Goal: Navigation & Orientation: Find specific page/section

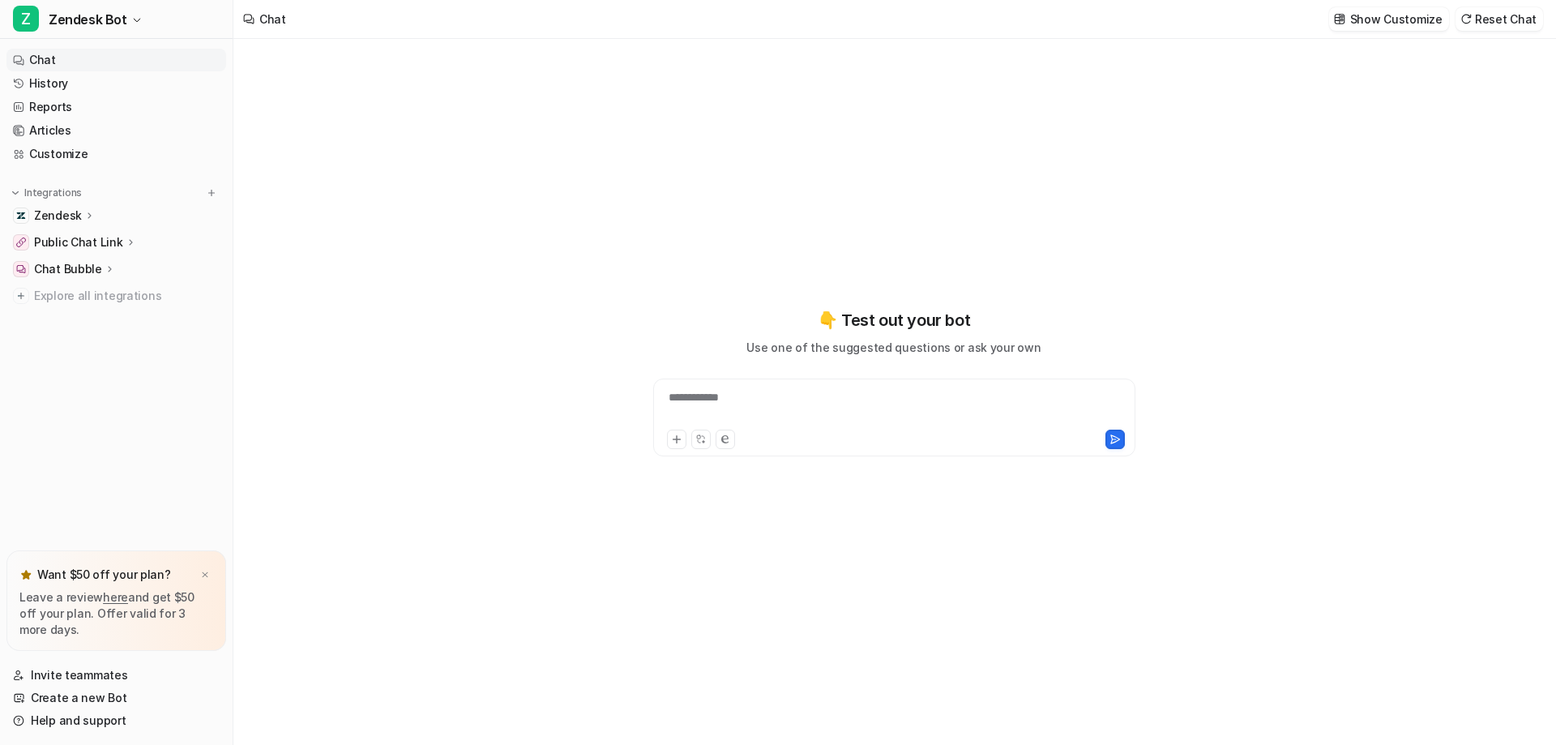
type textarea "**********"
click at [53, 103] on link "Reports" at bounding box center [116, 107] width 220 height 23
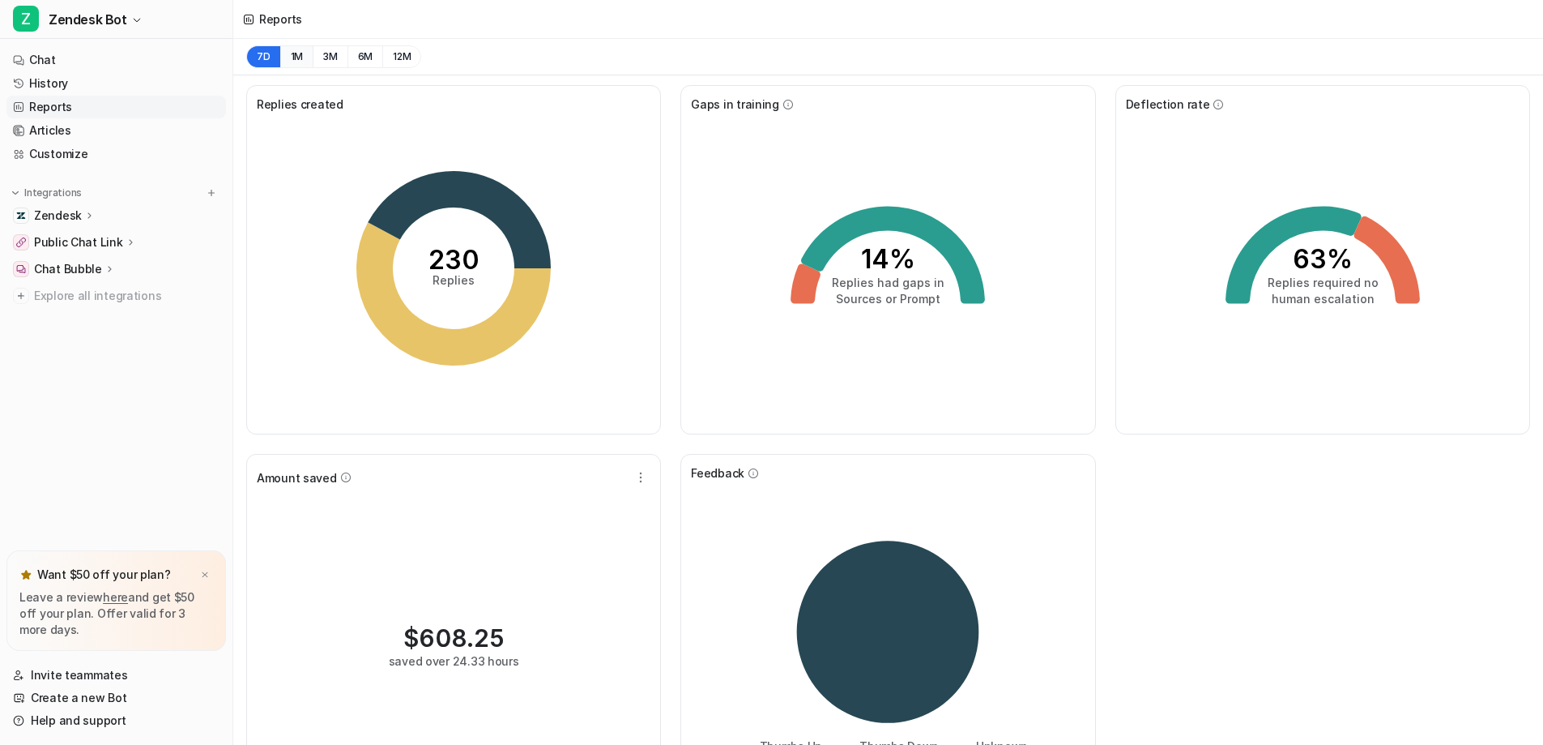
click at [291, 61] on button "1M" at bounding box center [296, 56] width 33 height 23
click at [326, 58] on button "3M" at bounding box center [330, 56] width 35 height 23
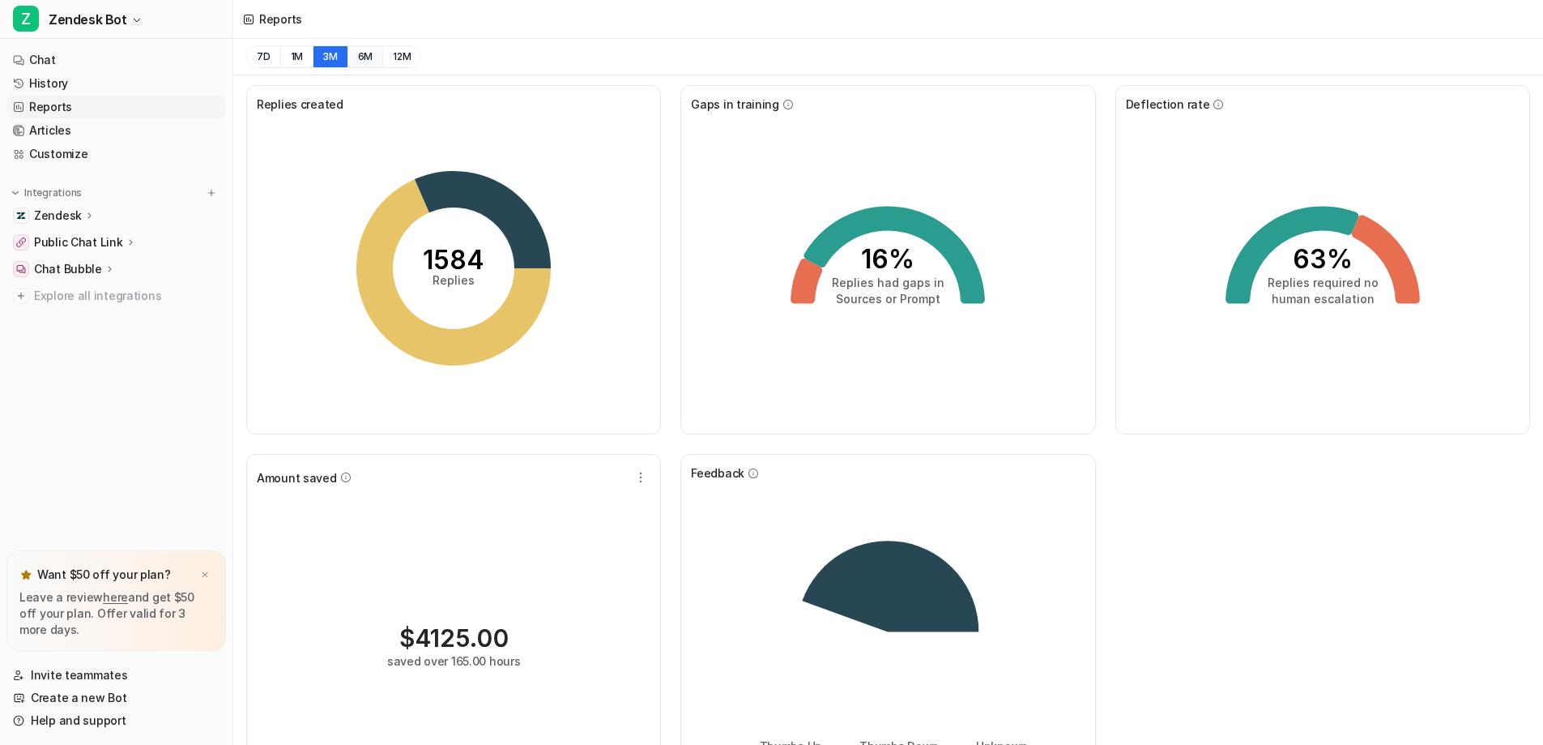
click at [366, 59] on button "6M" at bounding box center [366, 56] width 36 height 23
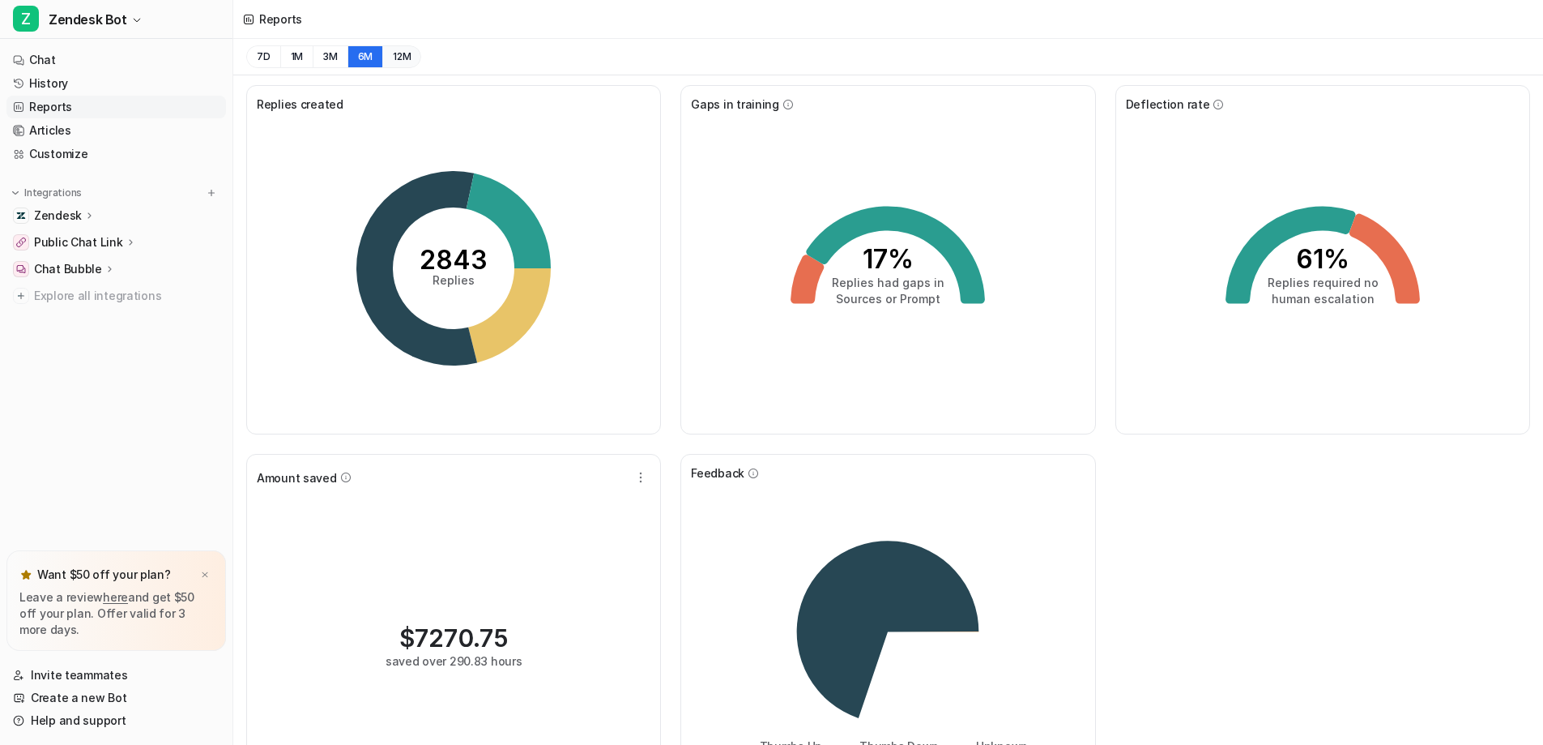
click at [407, 53] on button "12M" at bounding box center [401, 56] width 39 height 23
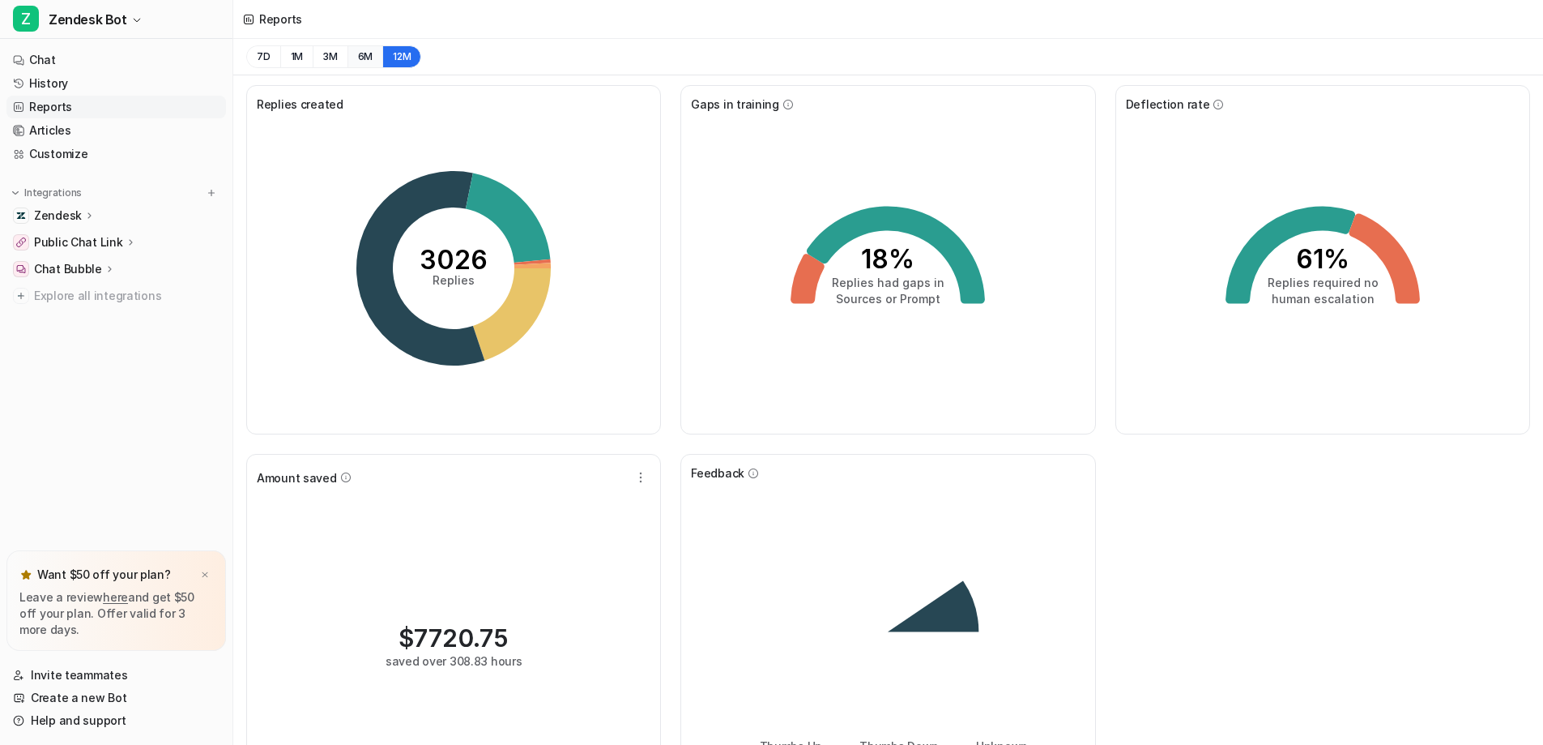
click at [358, 55] on button "6M" at bounding box center [366, 56] width 36 height 23
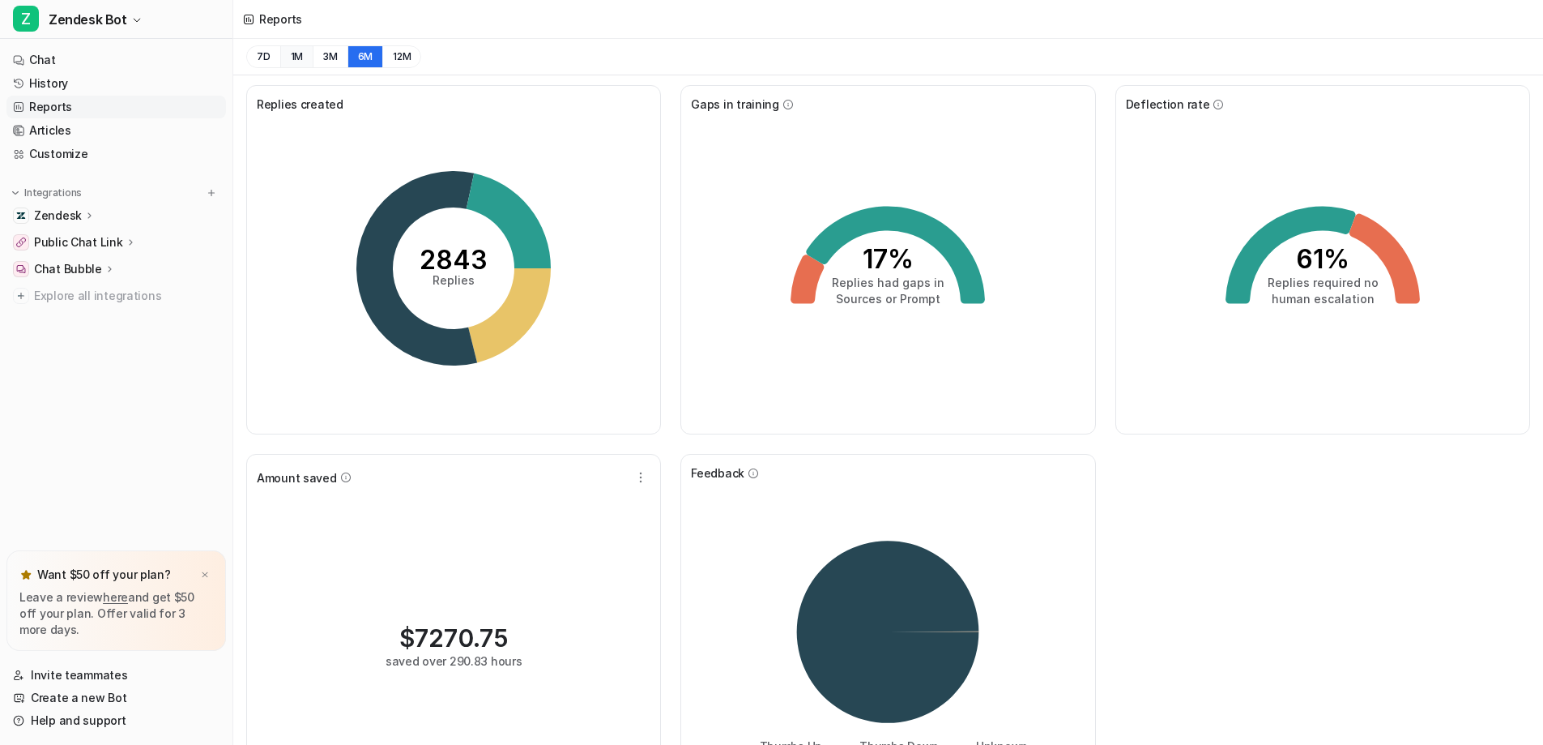
click at [301, 67] on button "1M" at bounding box center [296, 56] width 33 height 23
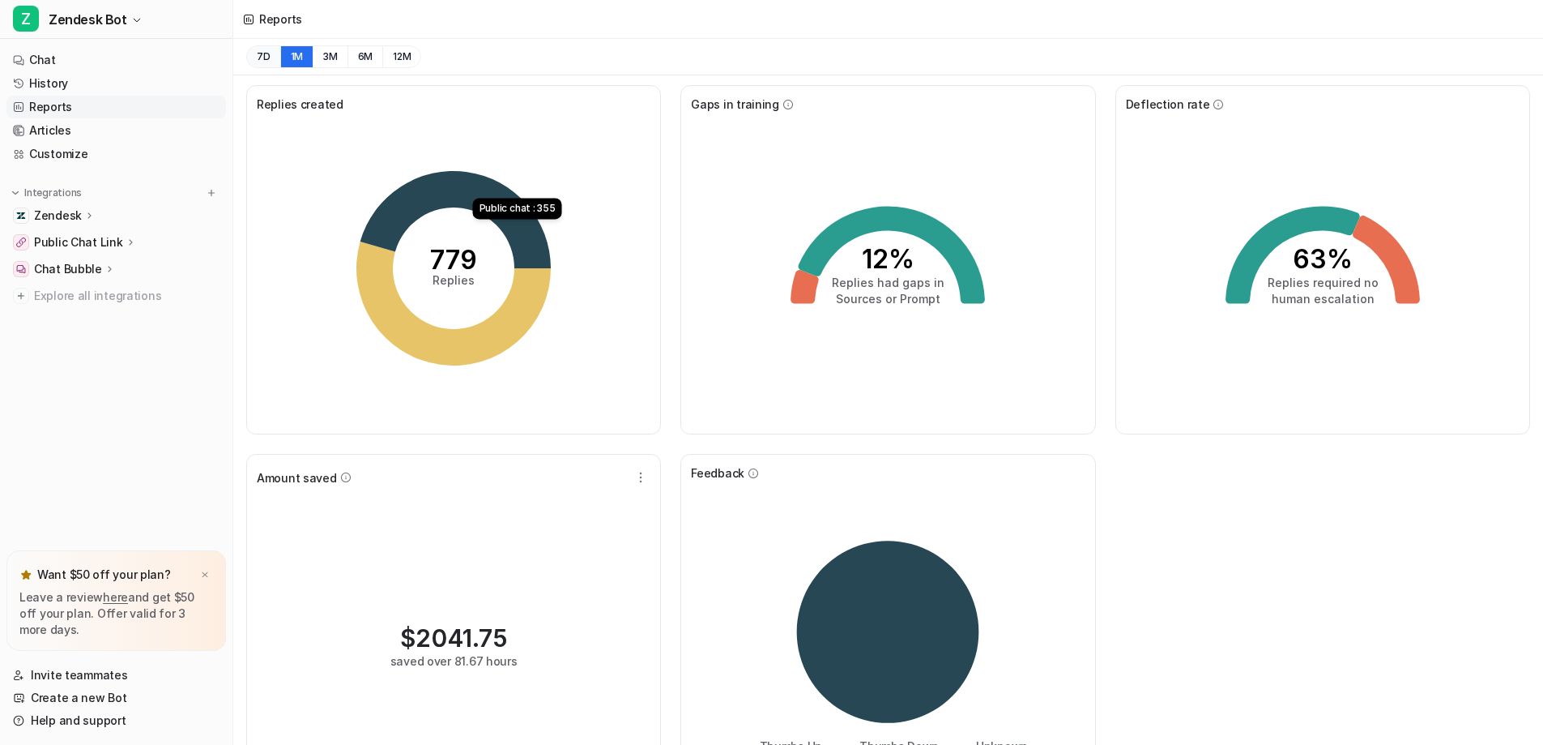
click at [271, 61] on button "7D" at bounding box center [263, 56] width 34 height 23
click at [57, 87] on link "History" at bounding box center [116, 83] width 220 height 23
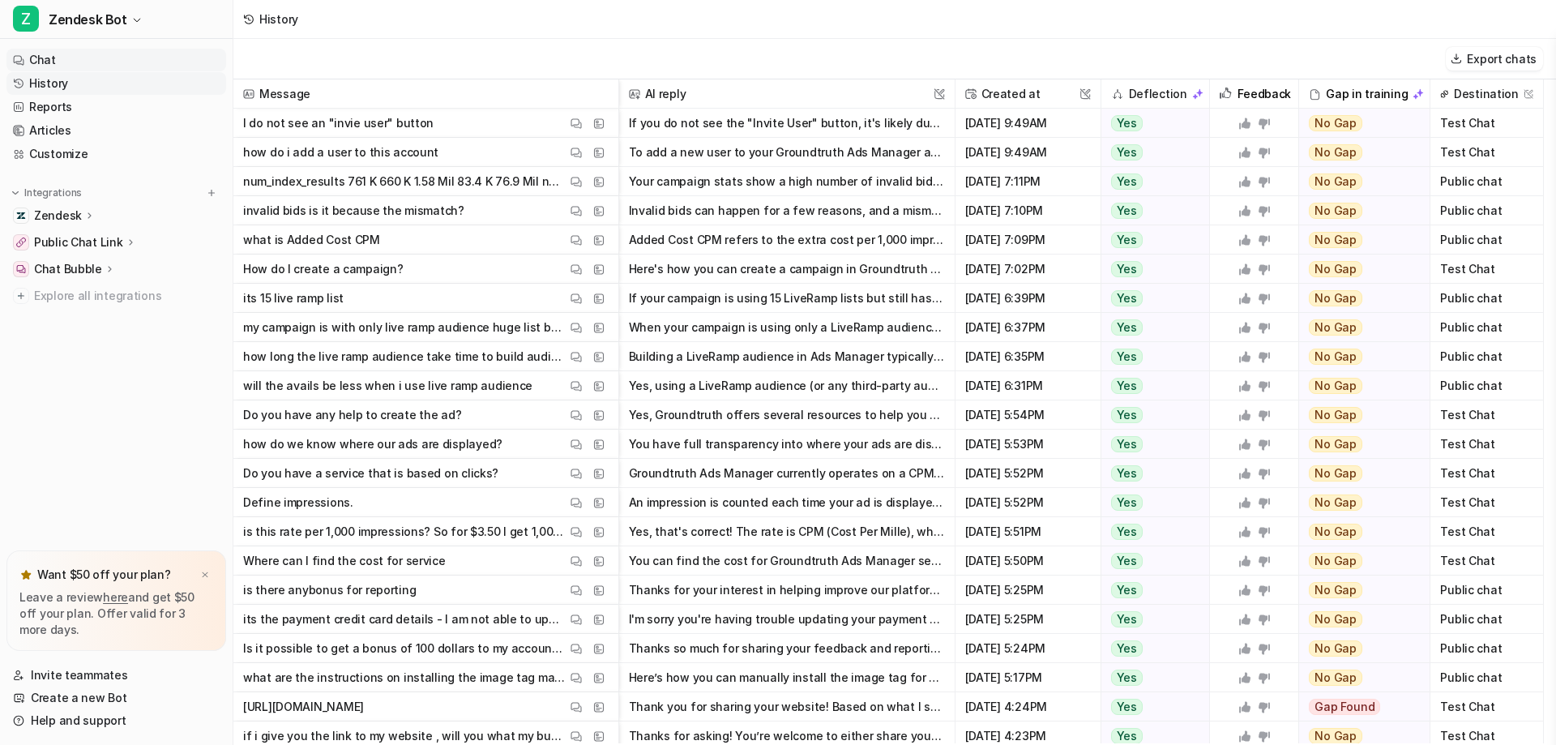
click at [58, 64] on link "Chat" at bounding box center [116, 60] width 220 height 23
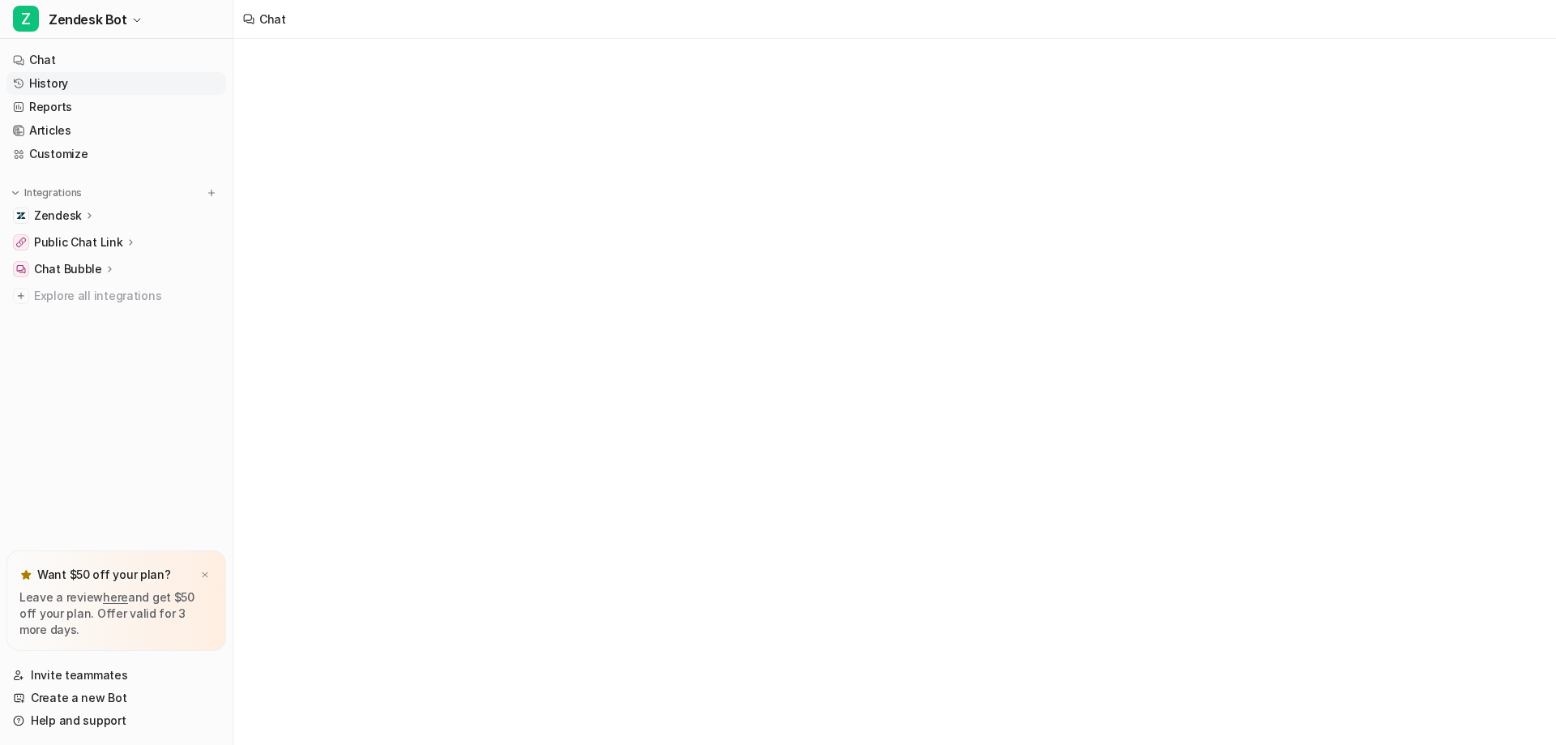
click at [58, 82] on link "History" at bounding box center [116, 83] width 220 height 23
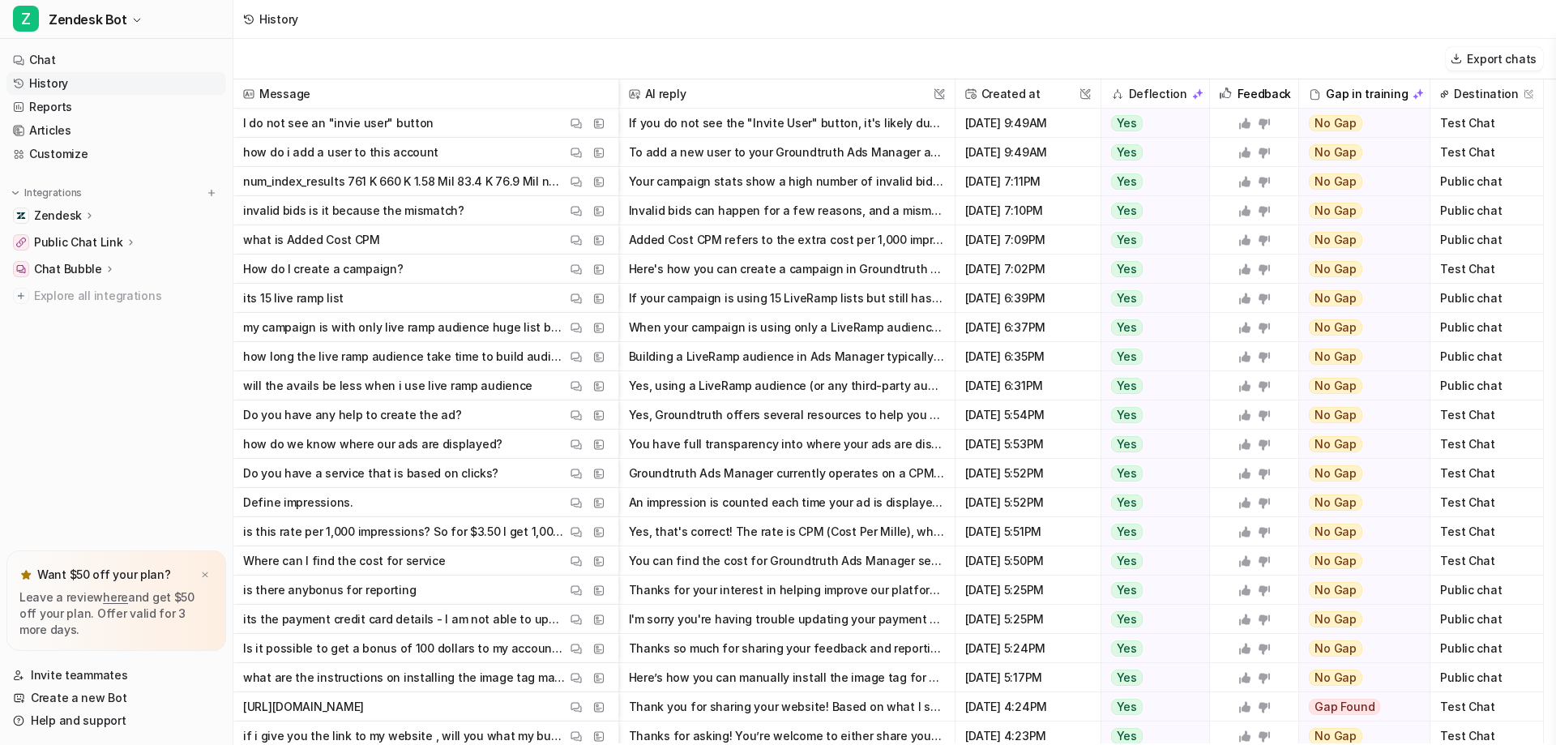
click at [1483, 123] on span "Test Chat" at bounding box center [1486, 123] width 100 height 29
click at [1468, 186] on span "Public chat" at bounding box center [1486, 181] width 100 height 29
click at [71, 215] on p "Zendesk" at bounding box center [58, 215] width 48 height 16
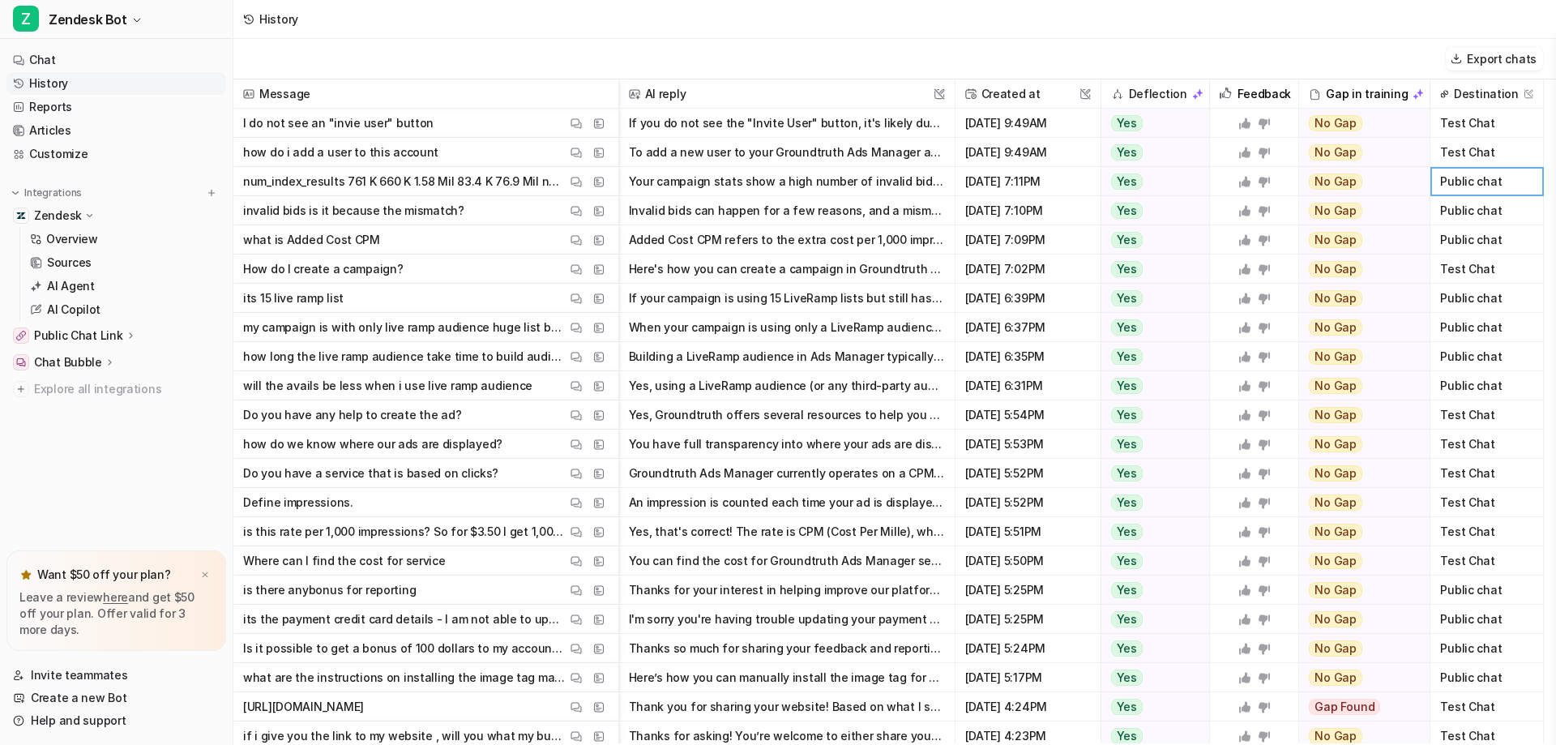
click at [98, 335] on p "Public Chat Link" at bounding box center [78, 335] width 89 height 16
click at [83, 364] on p "Overview" at bounding box center [72, 359] width 52 height 16
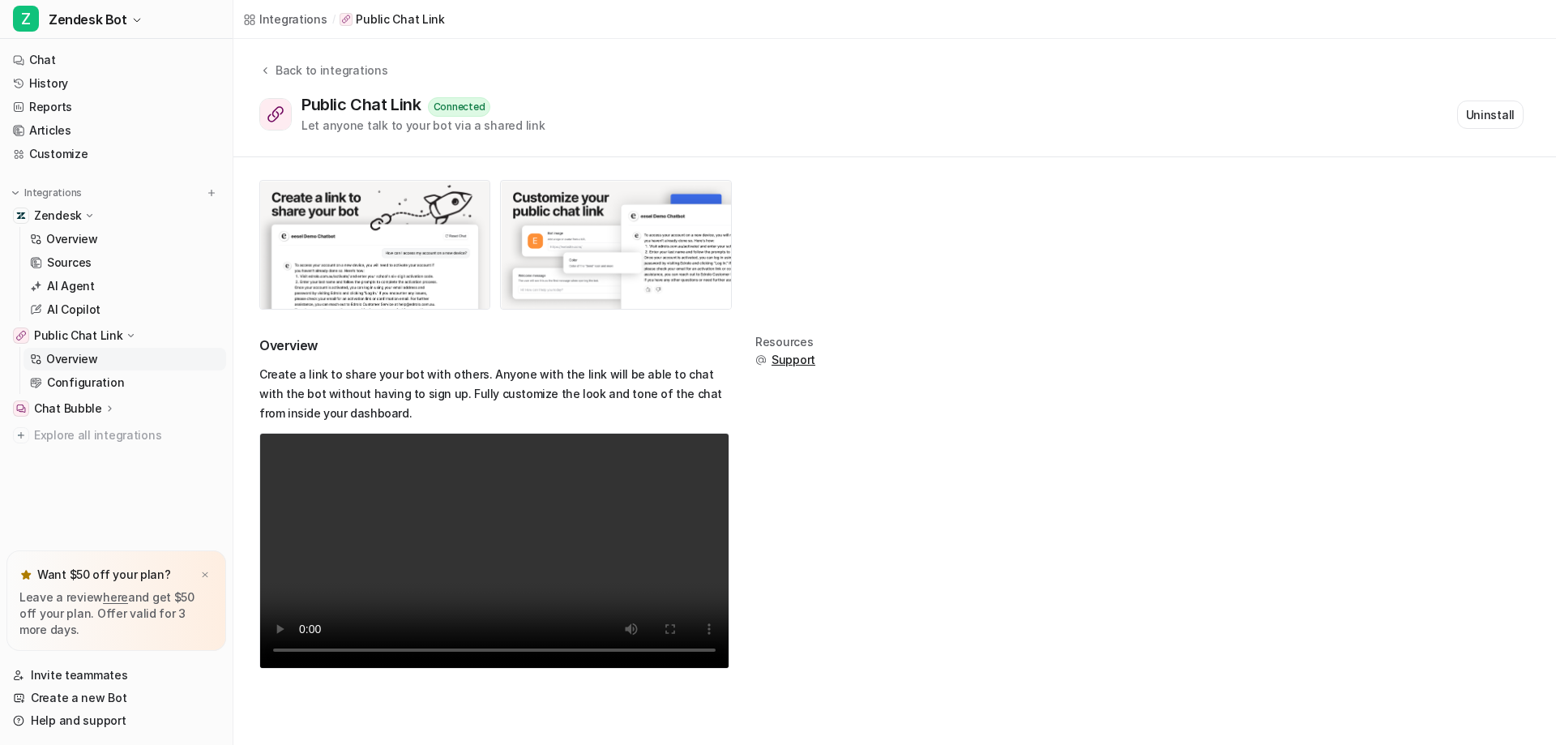
click at [87, 342] on p "Public Chat Link" at bounding box center [78, 335] width 89 height 16
click at [53, 222] on p "Zendesk" at bounding box center [58, 215] width 48 height 16
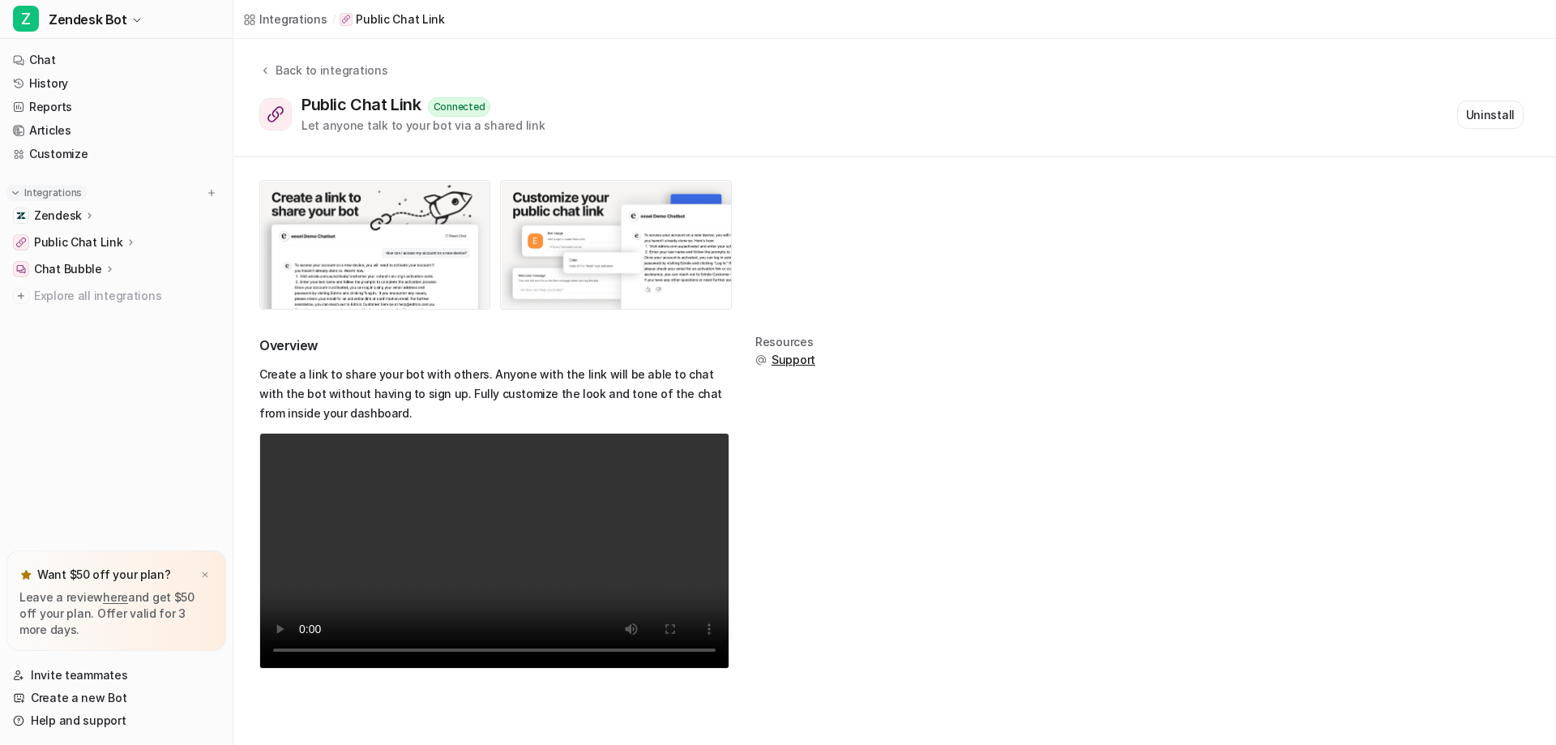
click at [15, 196] on img at bounding box center [15, 192] width 11 height 11
click at [50, 66] on link "Chat" at bounding box center [116, 60] width 220 height 23
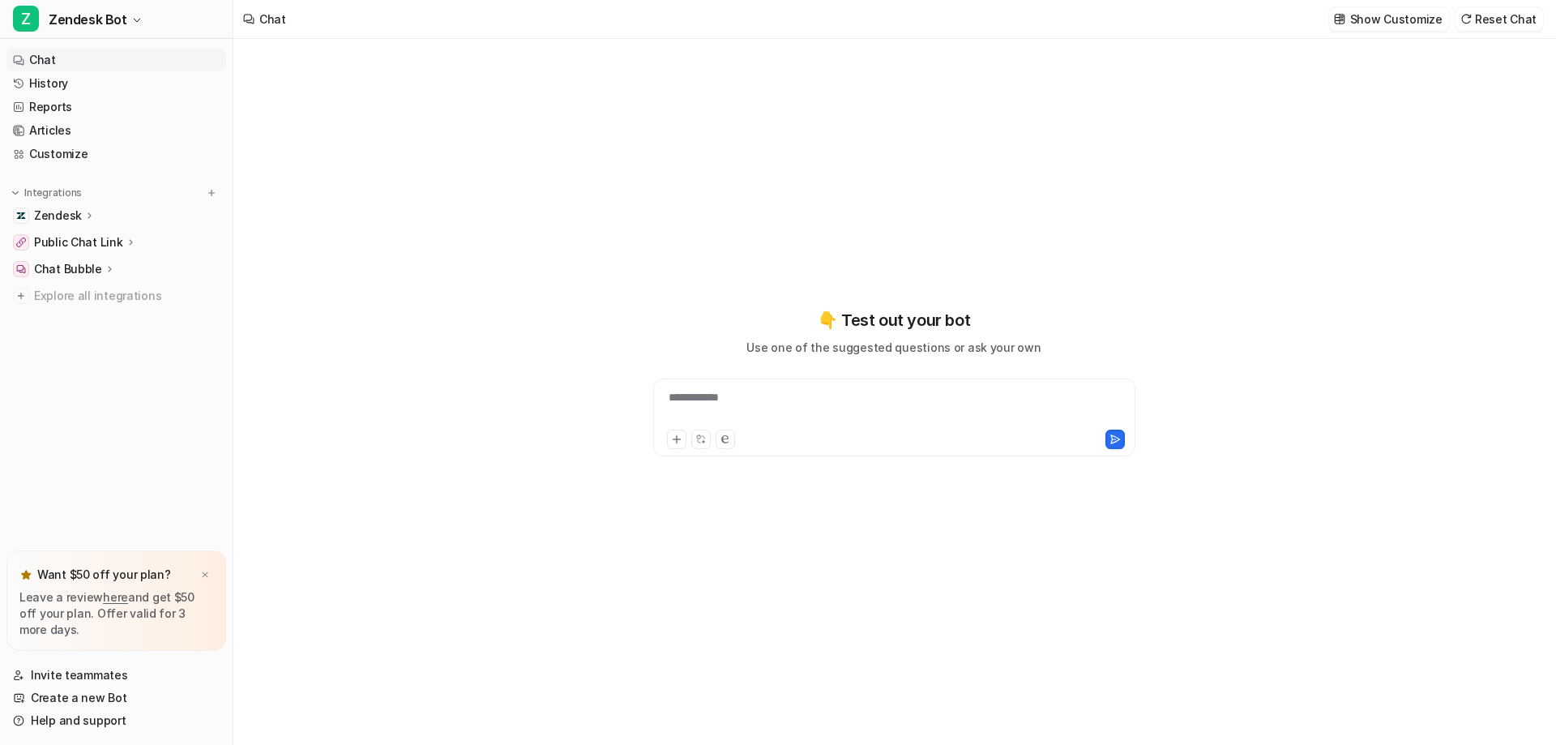
click at [727, 403] on div "**********" at bounding box center [894, 407] width 474 height 37
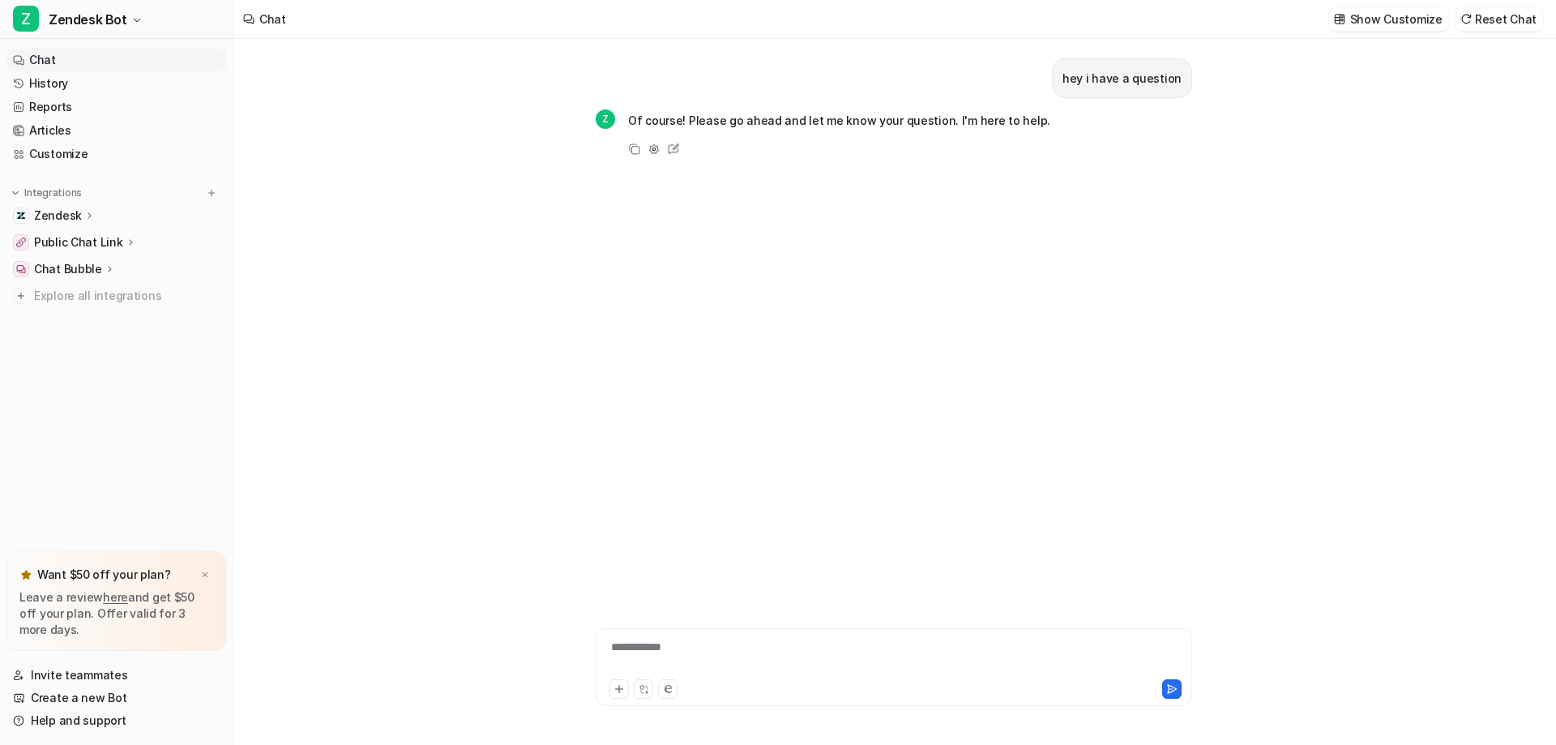
click at [689, 646] on div "**********" at bounding box center [894, 656] width 588 height 37
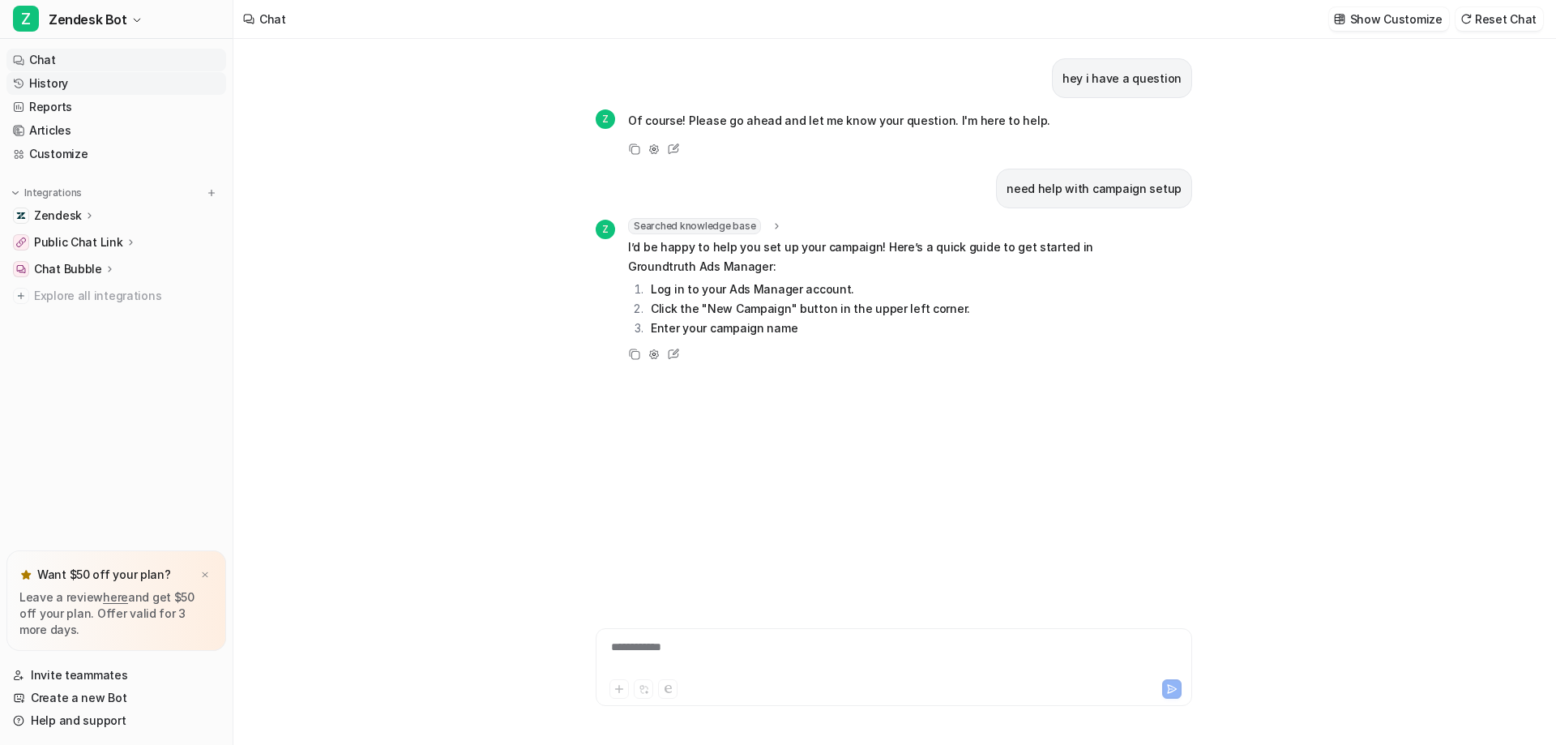
click at [62, 87] on link "History" at bounding box center [116, 83] width 220 height 23
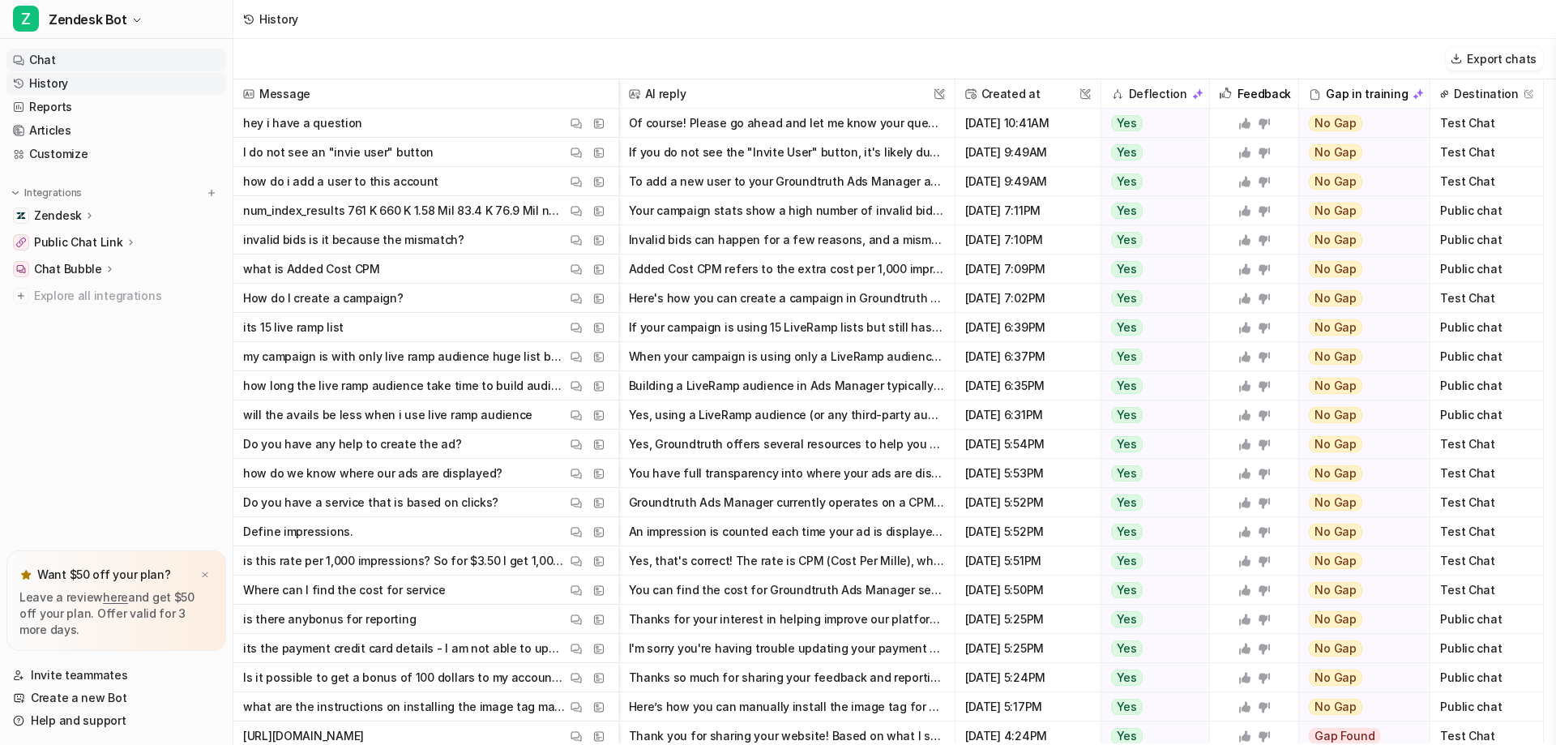
click at [50, 62] on link "Chat" at bounding box center [116, 60] width 220 height 23
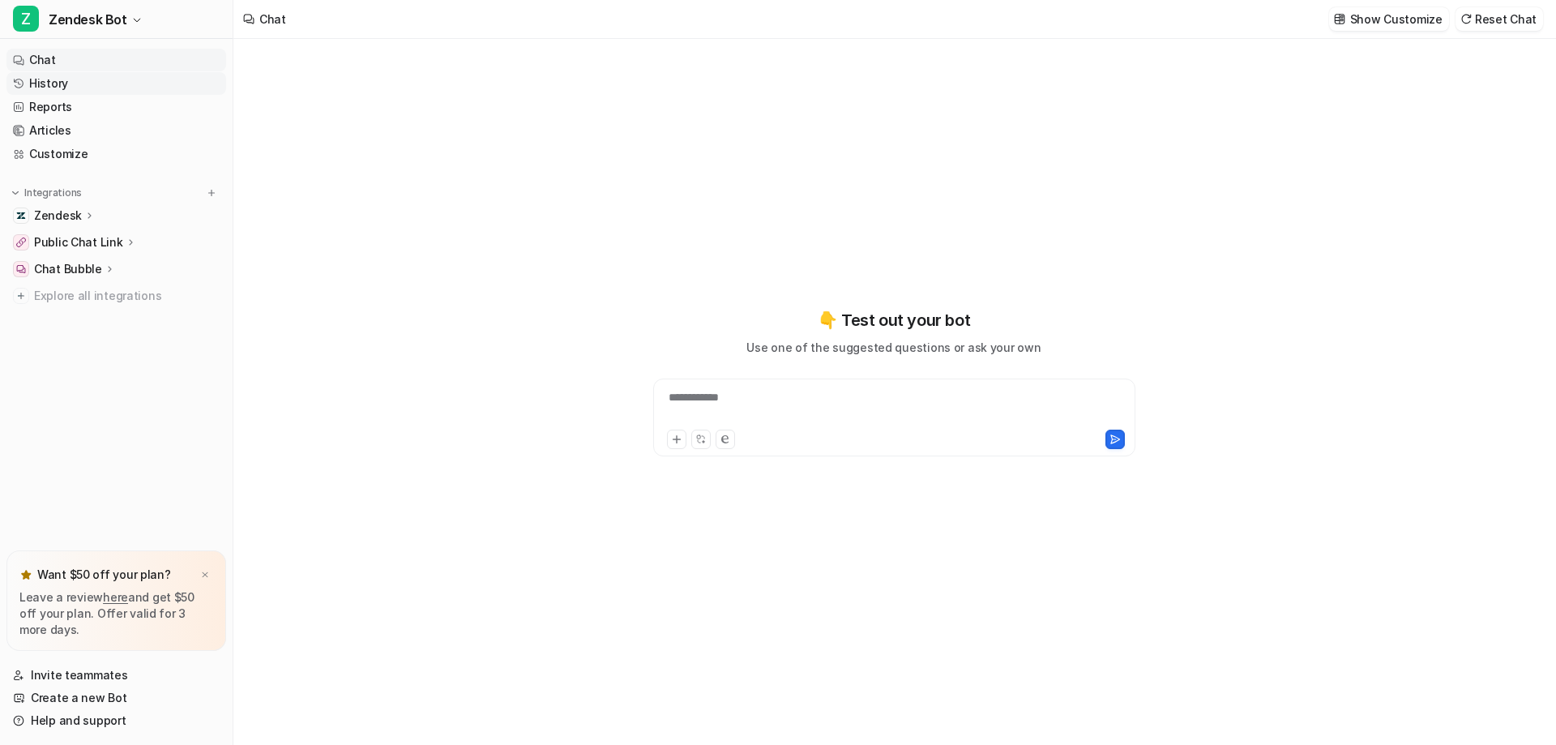
click at [85, 81] on link "History" at bounding box center [116, 83] width 220 height 23
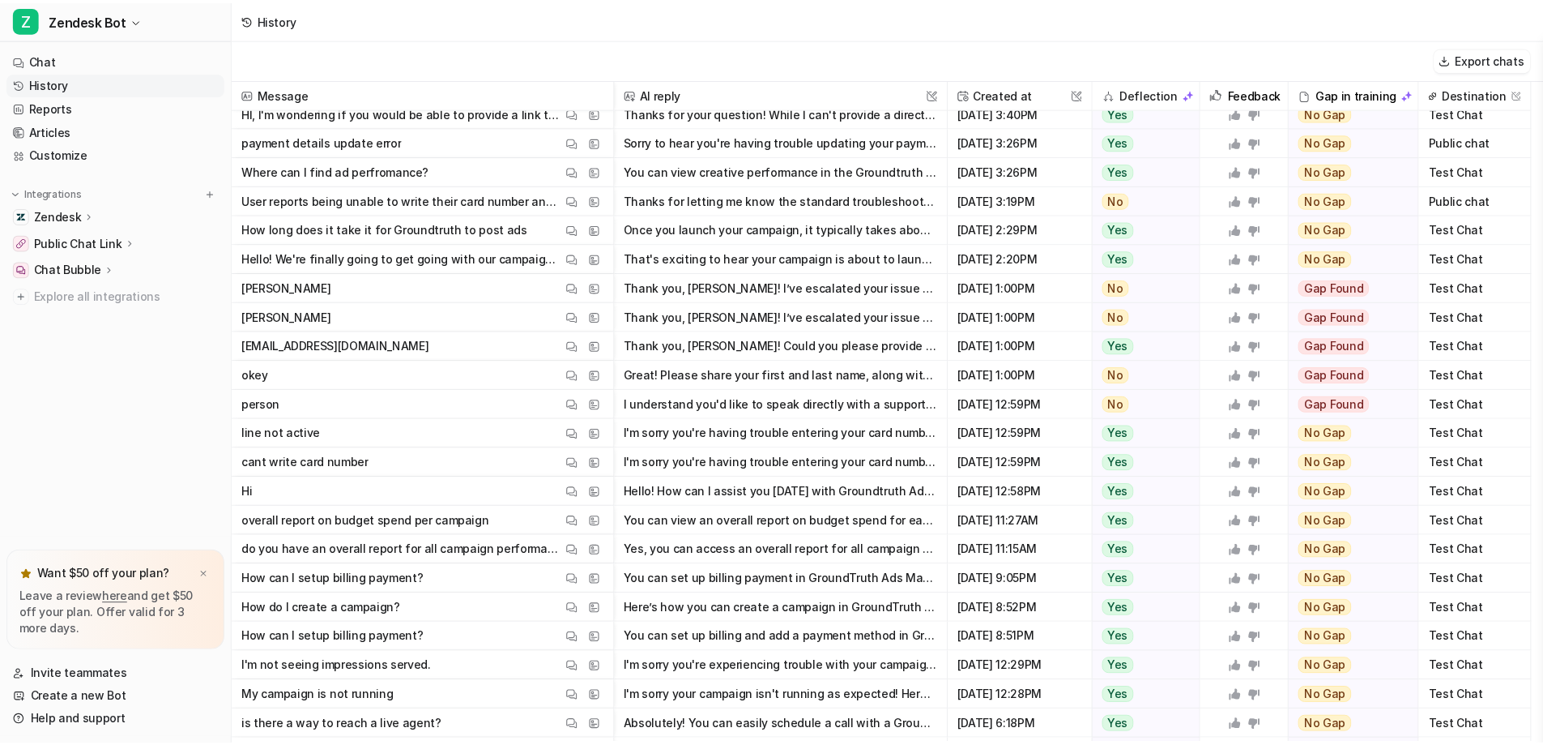
scroll to position [972, 0]
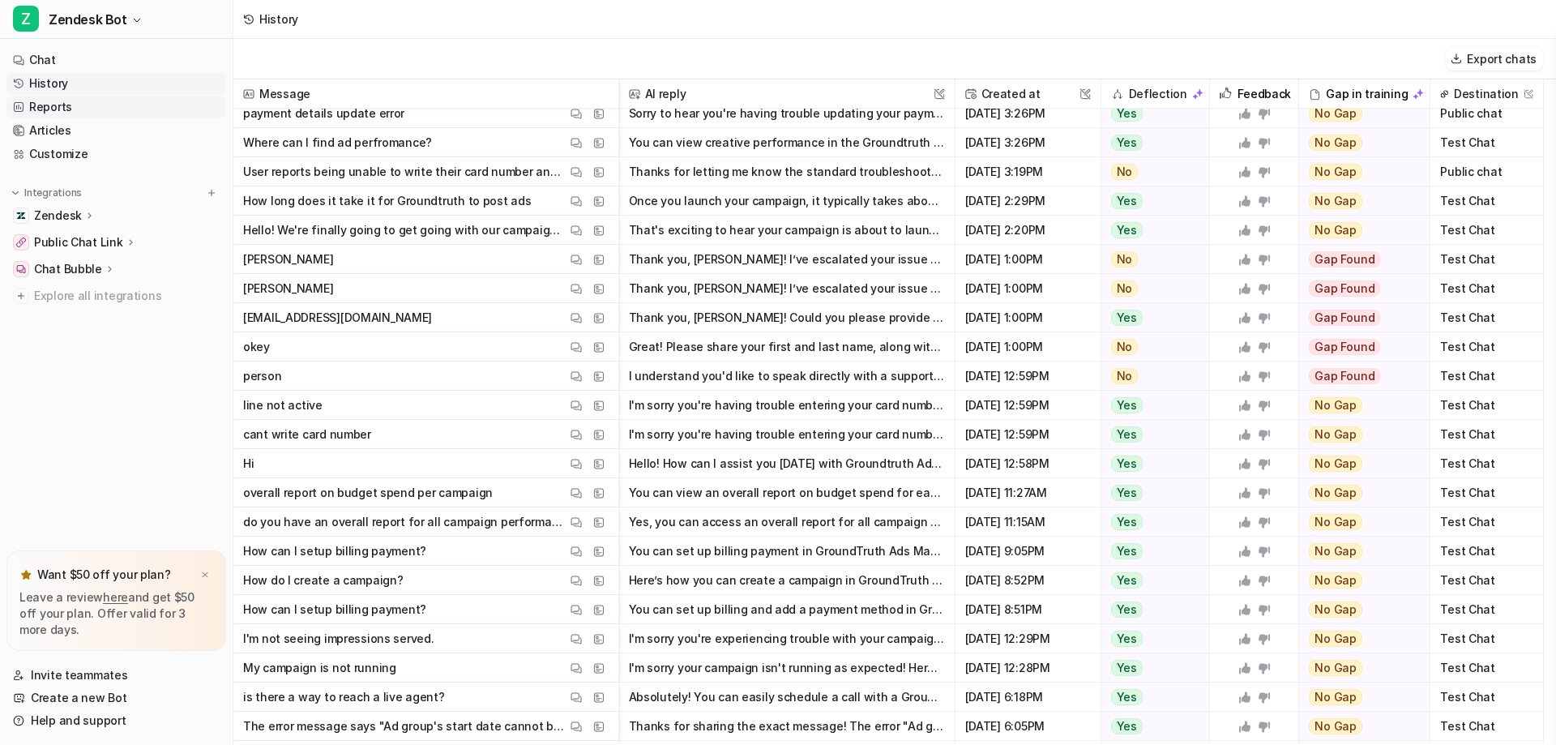
click at [52, 111] on link "Reports" at bounding box center [116, 107] width 220 height 23
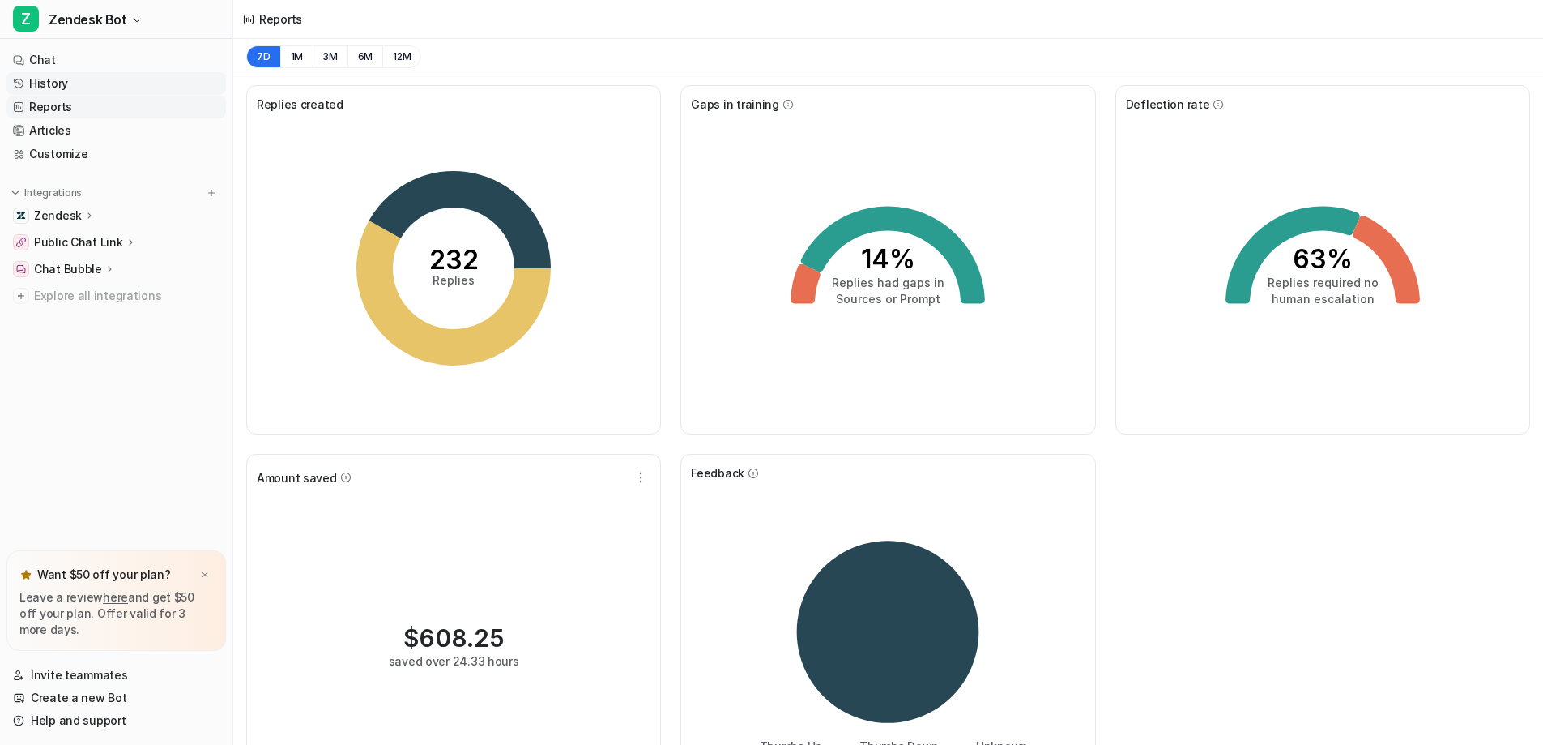
click at [94, 92] on link "History" at bounding box center [116, 83] width 220 height 23
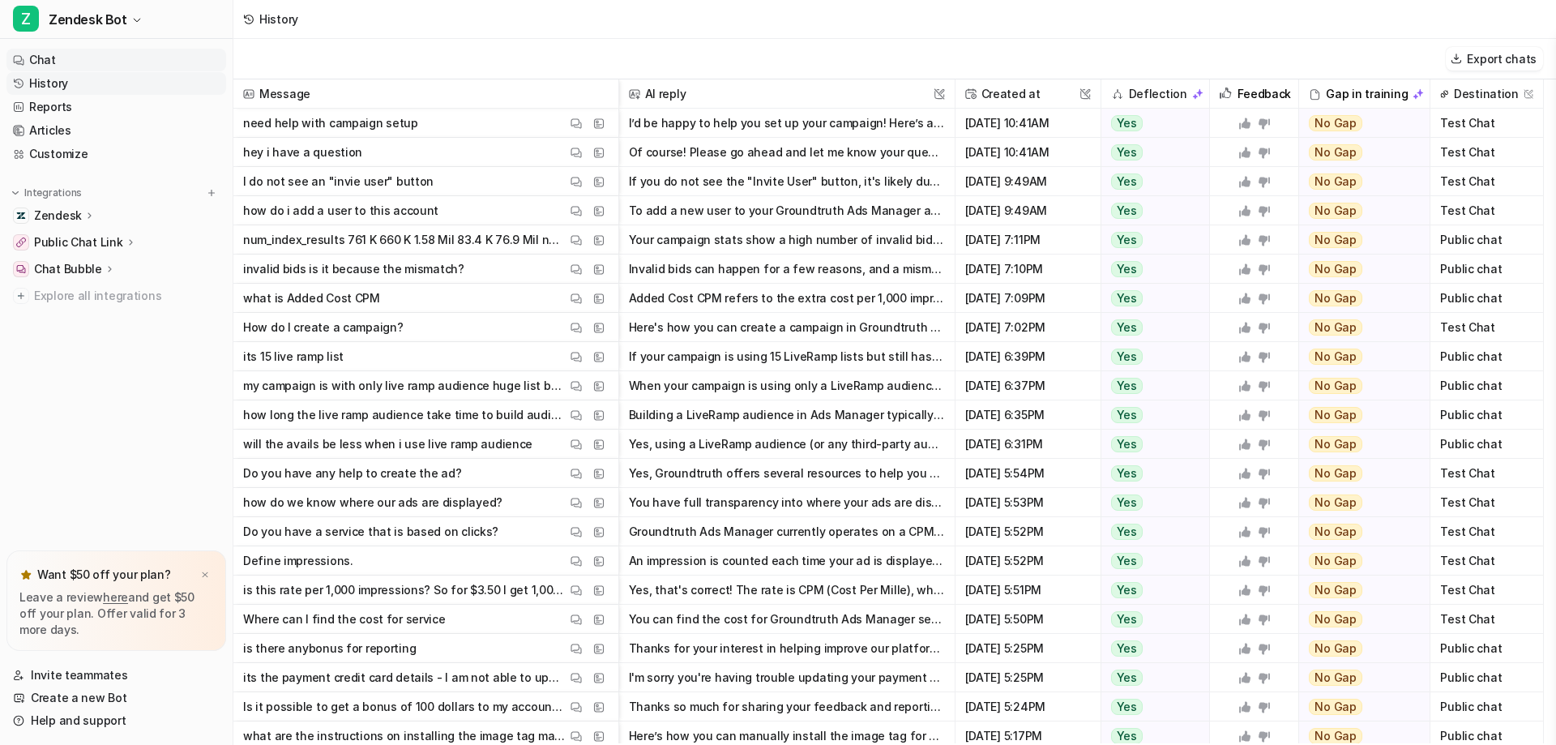
click at [59, 55] on link "Chat" at bounding box center [116, 60] width 220 height 23
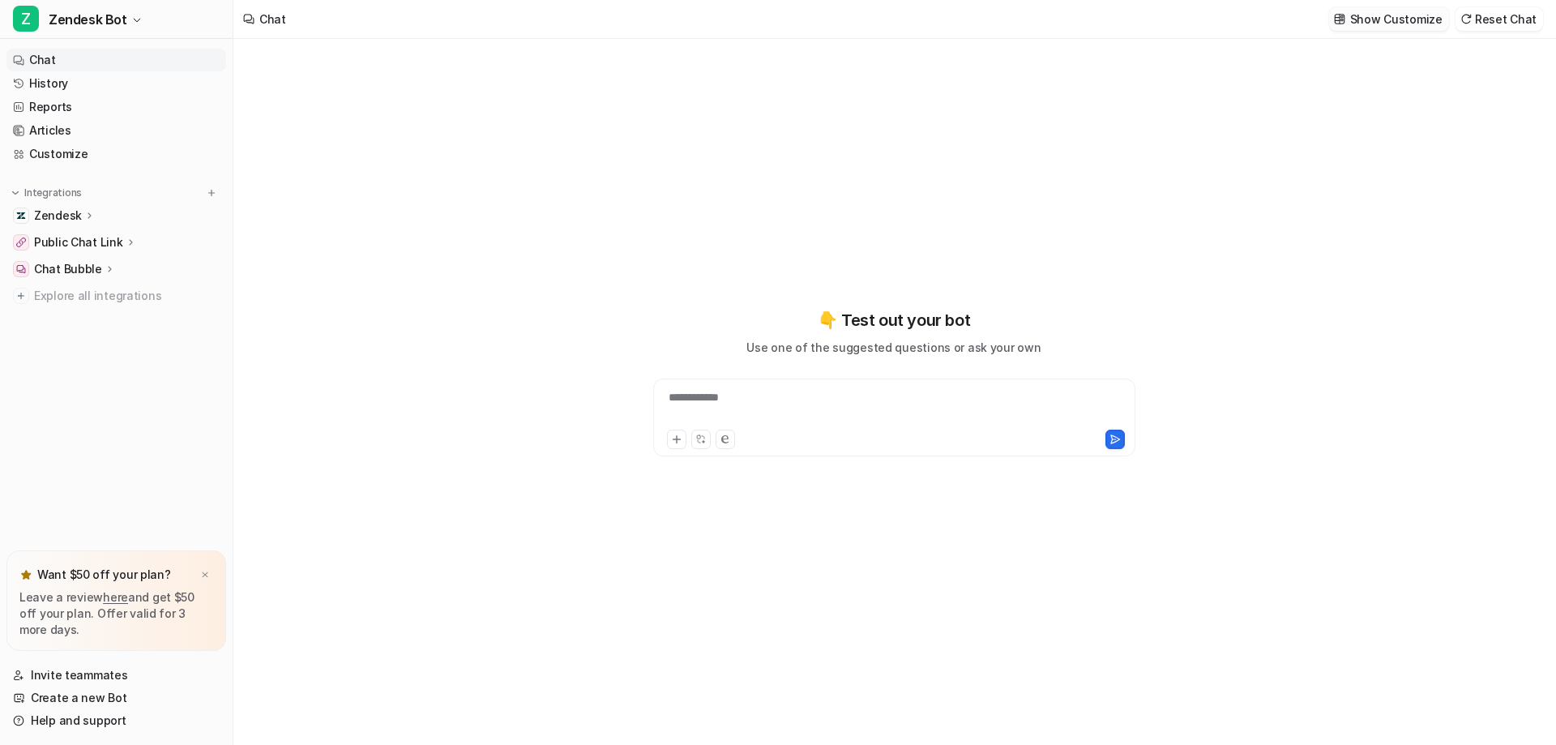
click at [1398, 16] on p "Show Customize" at bounding box center [1396, 19] width 92 height 17
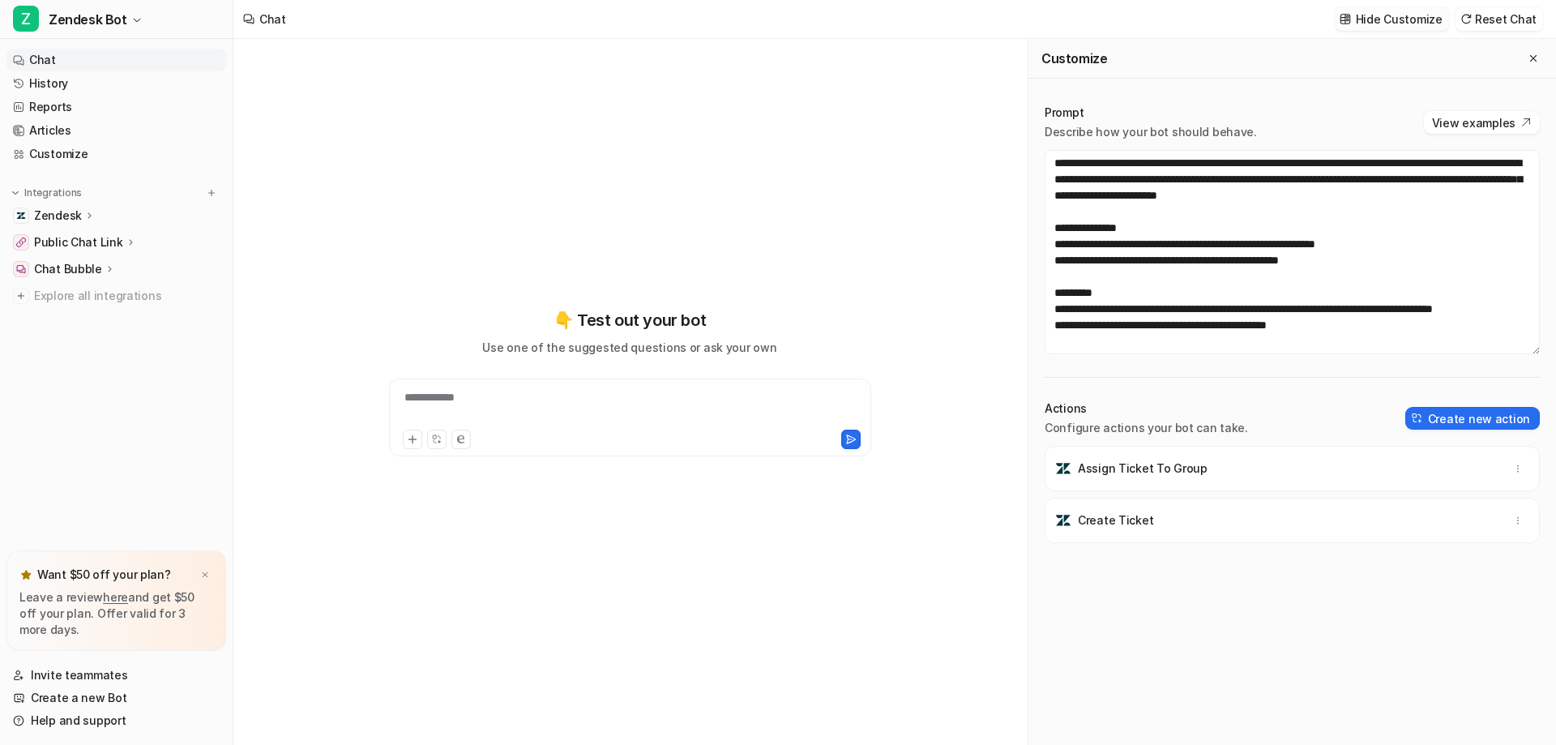
click at [1398, 15] on p "Hide Customize" at bounding box center [1398, 19] width 87 height 17
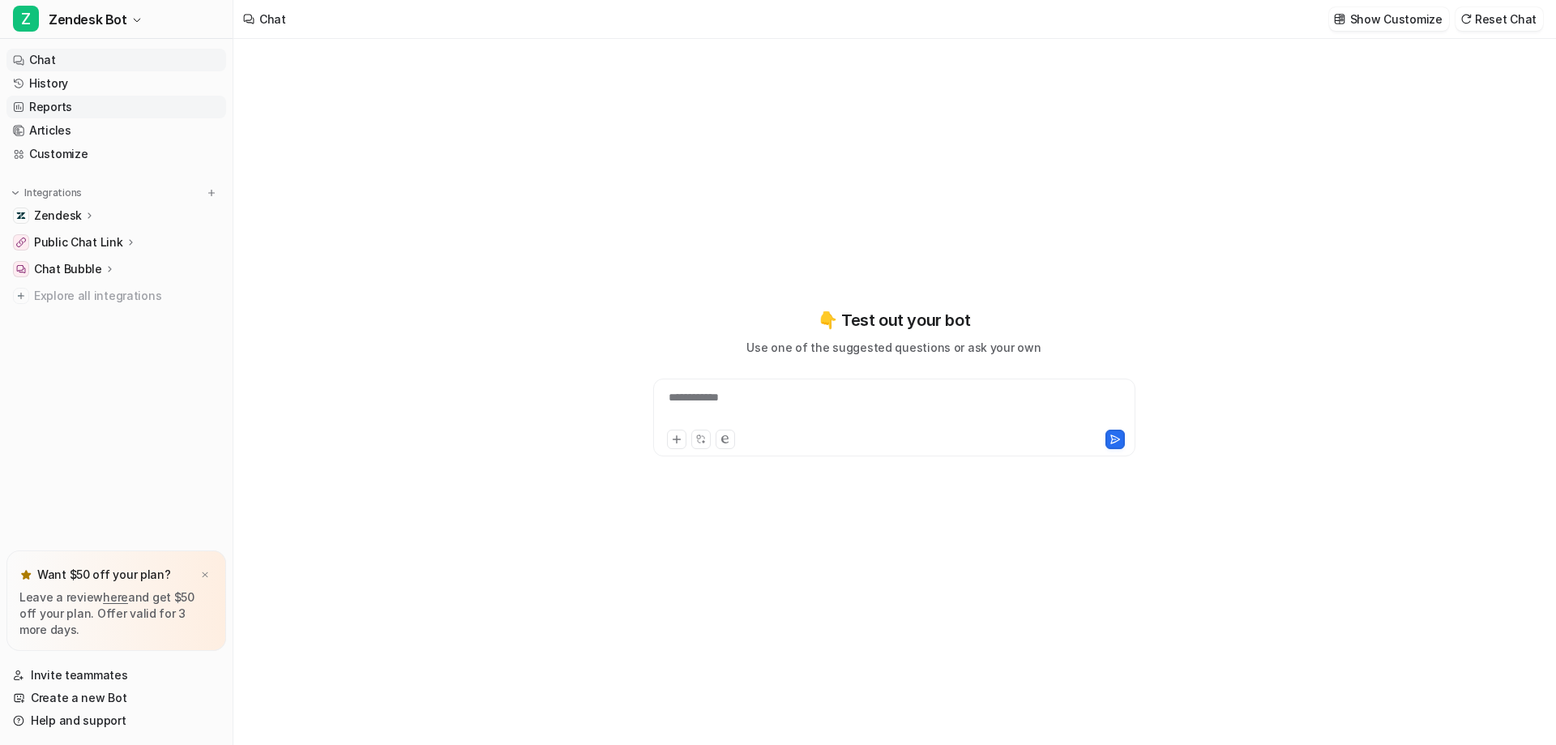
click at [78, 110] on link "Reports" at bounding box center [116, 107] width 220 height 23
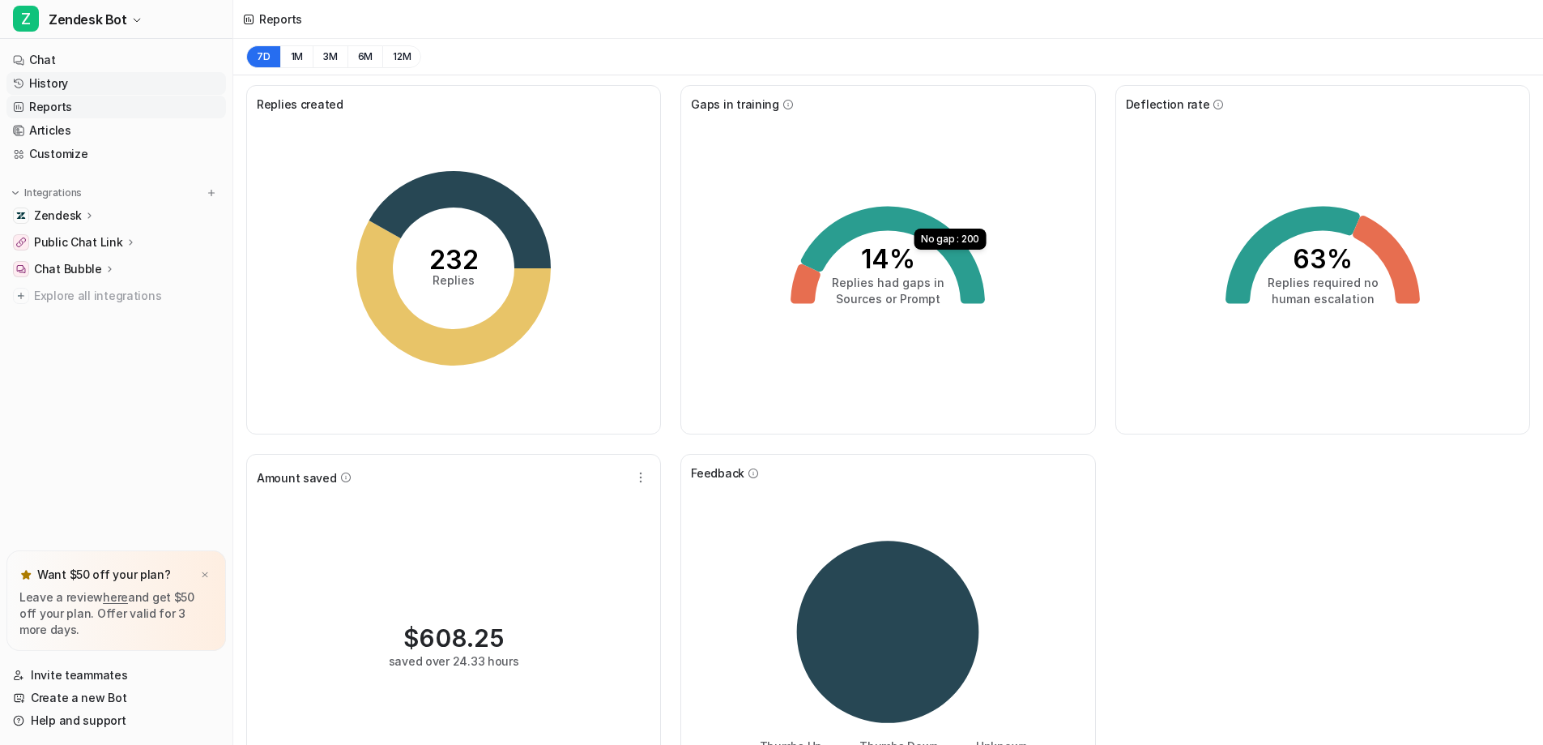
click at [68, 92] on link "History" at bounding box center [116, 83] width 220 height 23
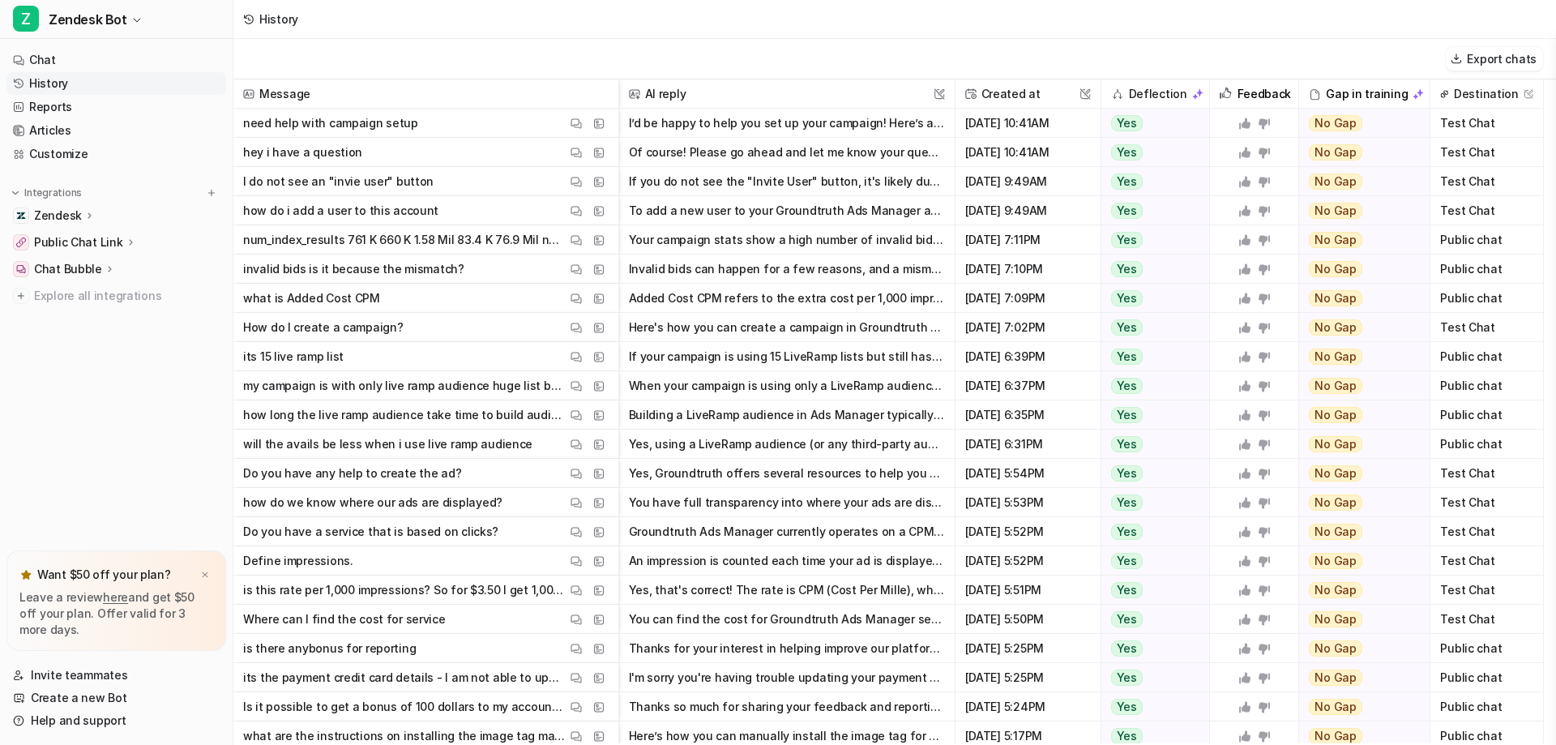
click at [442, 296] on span "what is Added Cost CPM View Thread View Sources" at bounding box center [426, 298] width 372 height 29
click at [597, 297] on img at bounding box center [598, 298] width 11 height 12
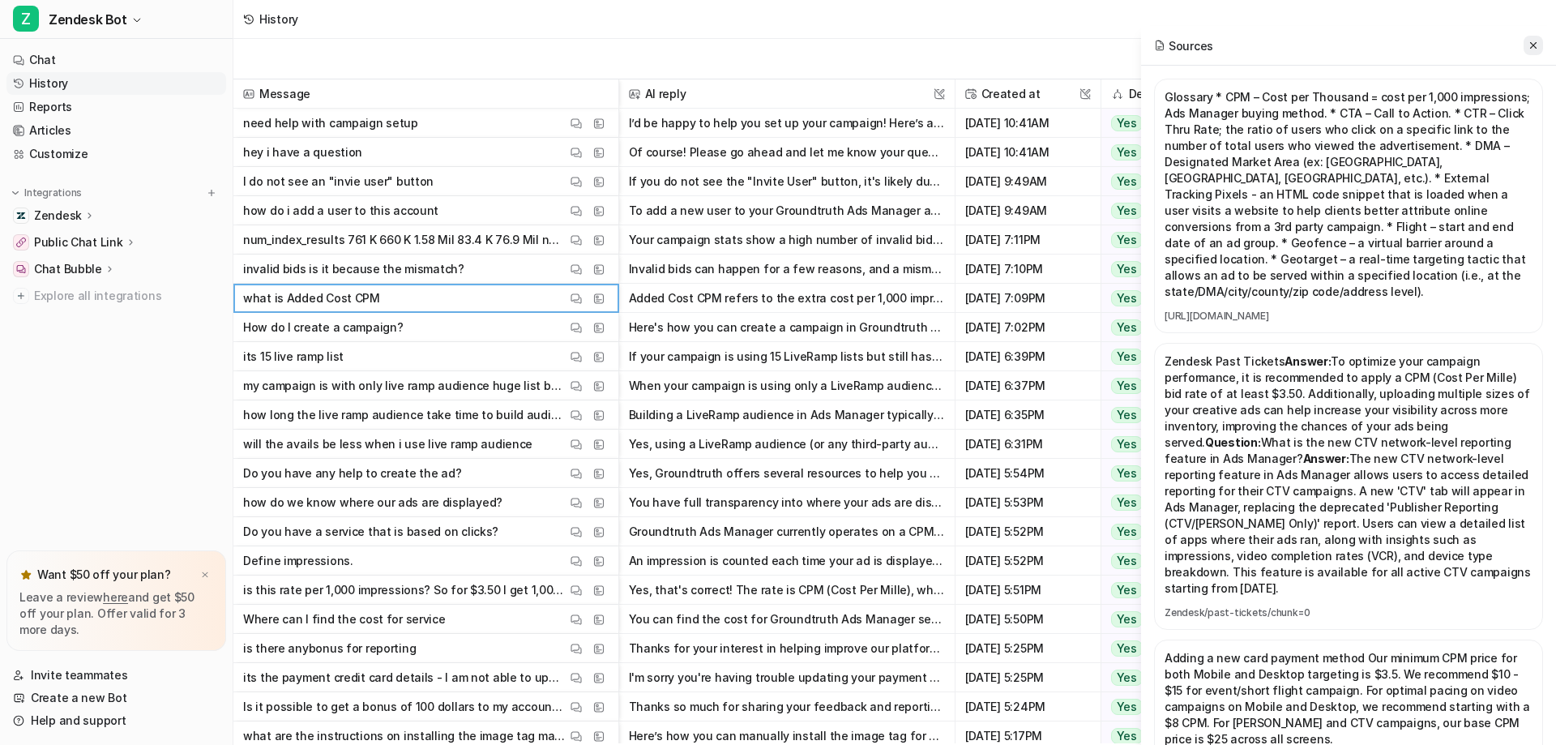
click at [1528, 49] on icon at bounding box center [1532, 45] width 11 height 11
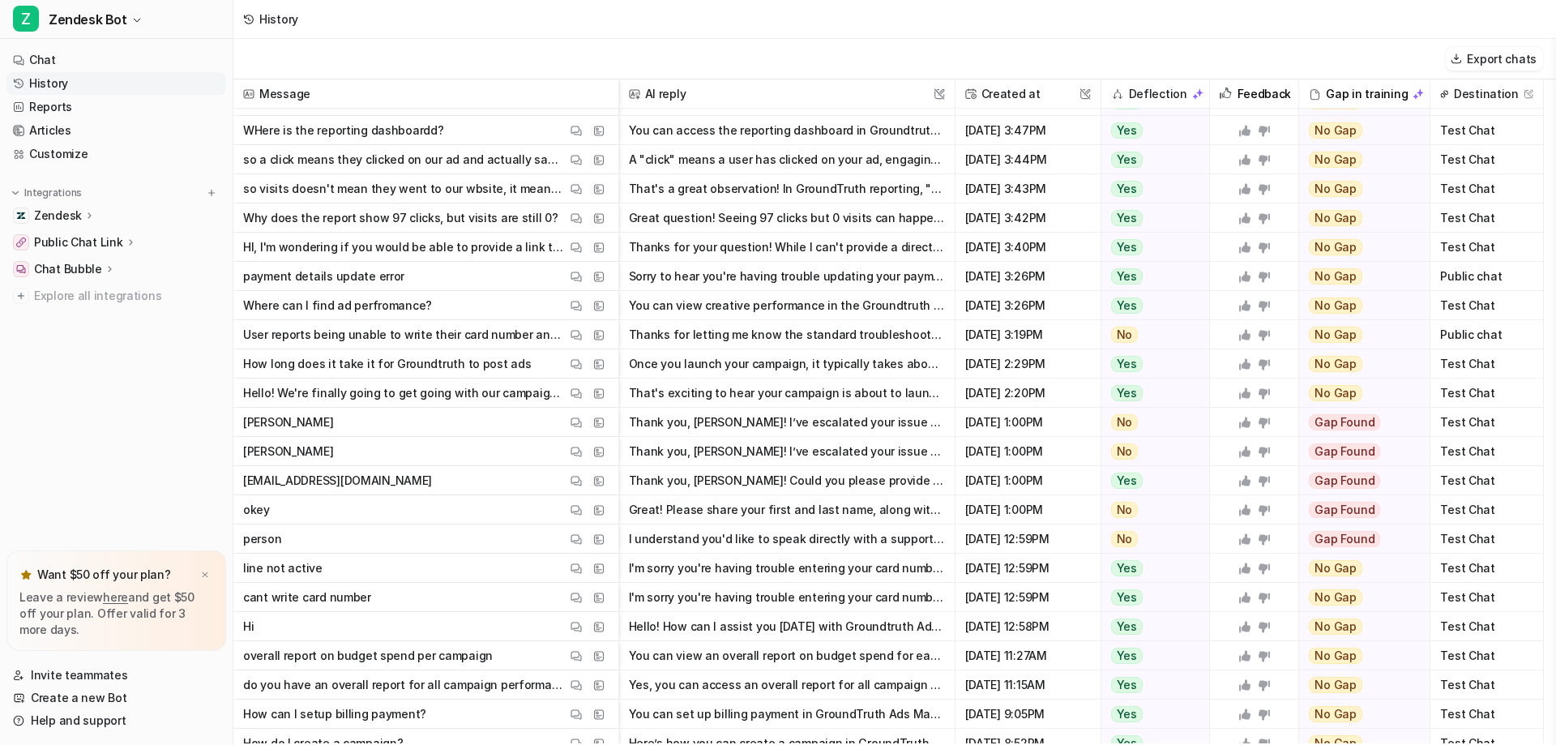
scroll to position [810, 0]
click at [61, 84] on link "History" at bounding box center [116, 83] width 220 height 23
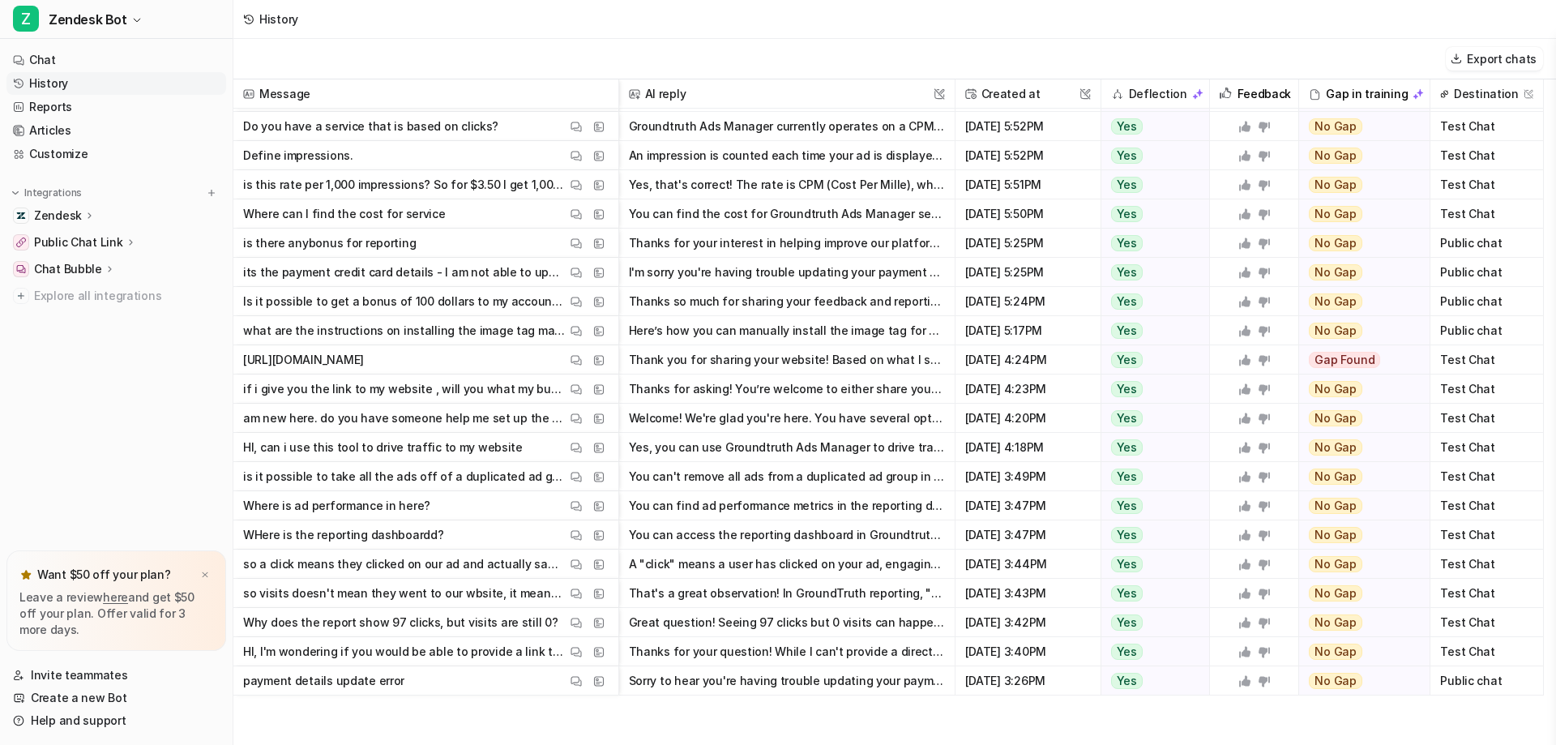
scroll to position [0, 0]
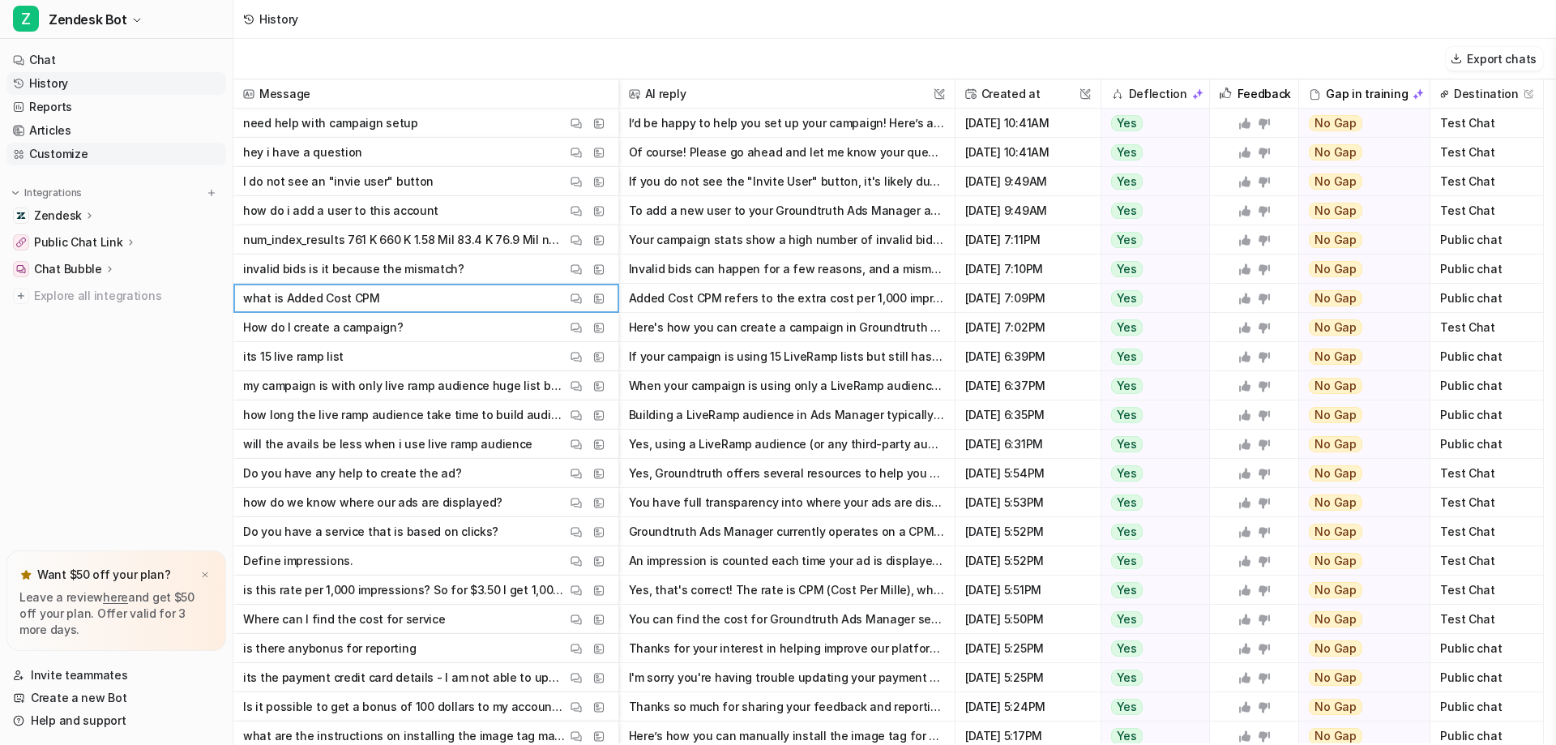
click at [64, 156] on link "Customize" at bounding box center [116, 154] width 220 height 23
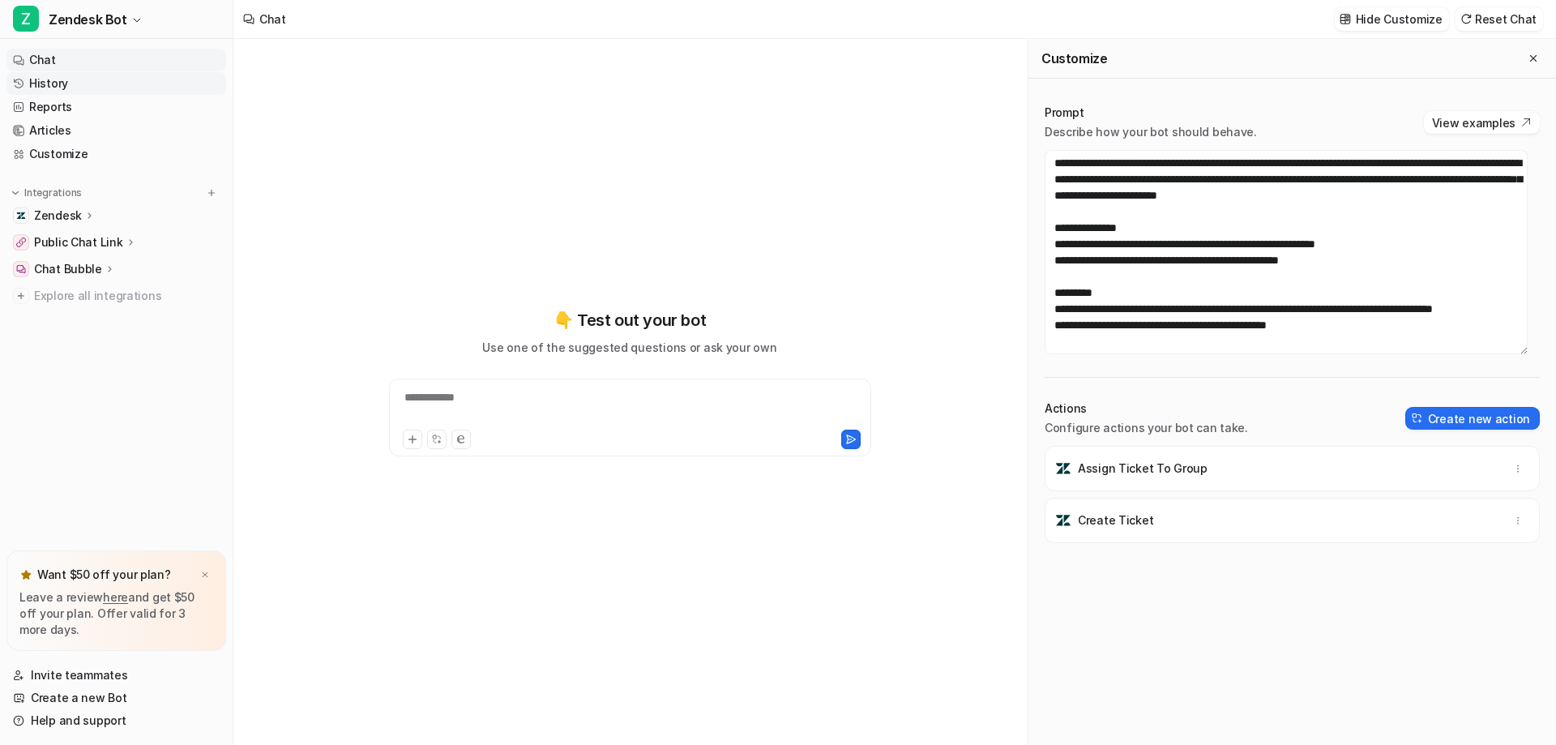
click at [81, 89] on link "History" at bounding box center [116, 83] width 220 height 23
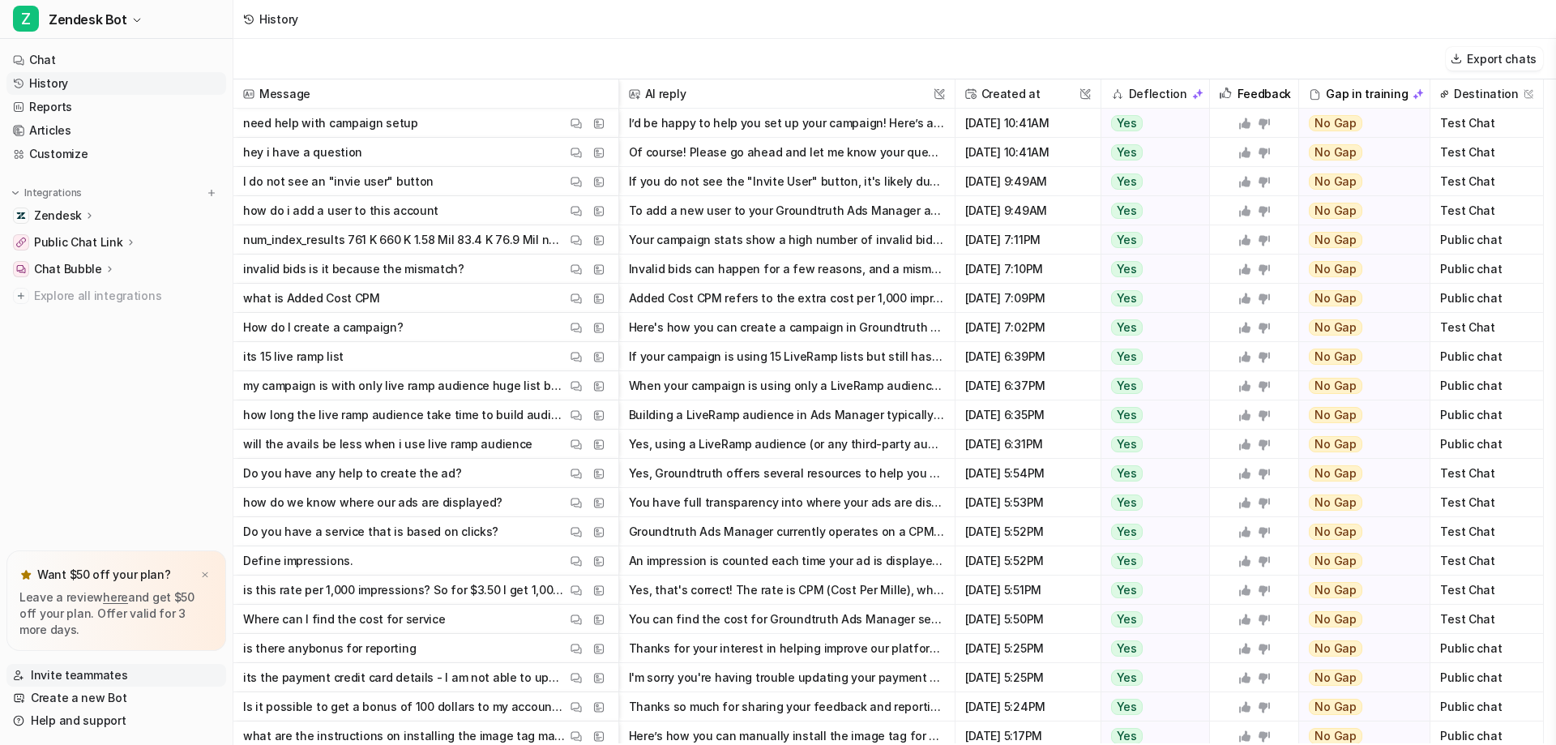
click at [76, 679] on link "Invite teammates" at bounding box center [116, 675] width 220 height 23
click at [109, 20] on span "Zendesk Bot" at bounding box center [88, 19] width 79 height 23
click at [109, 90] on div "A Ads Manager" at bounding box center [69, 88] width 93 height 17
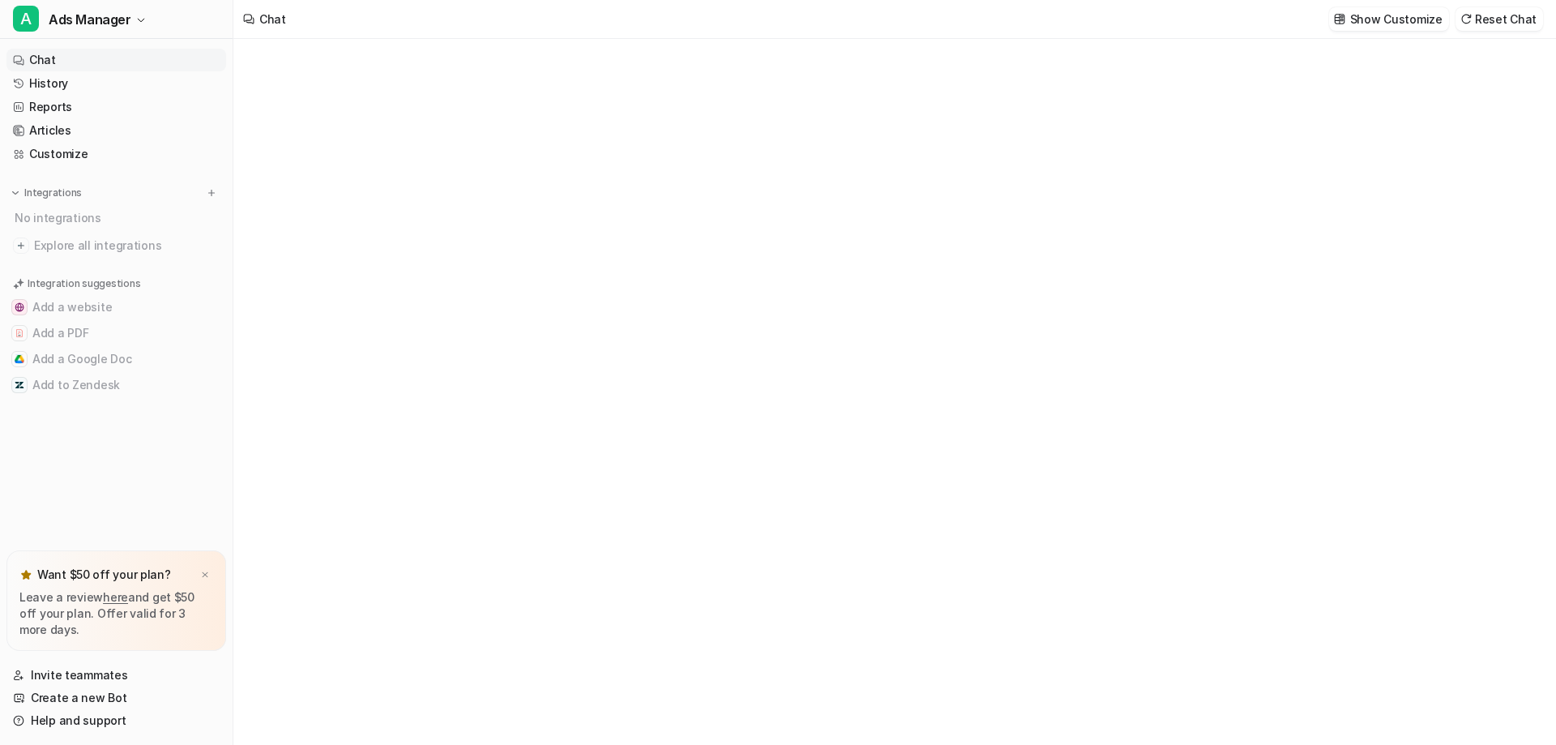
type textarea "**********"
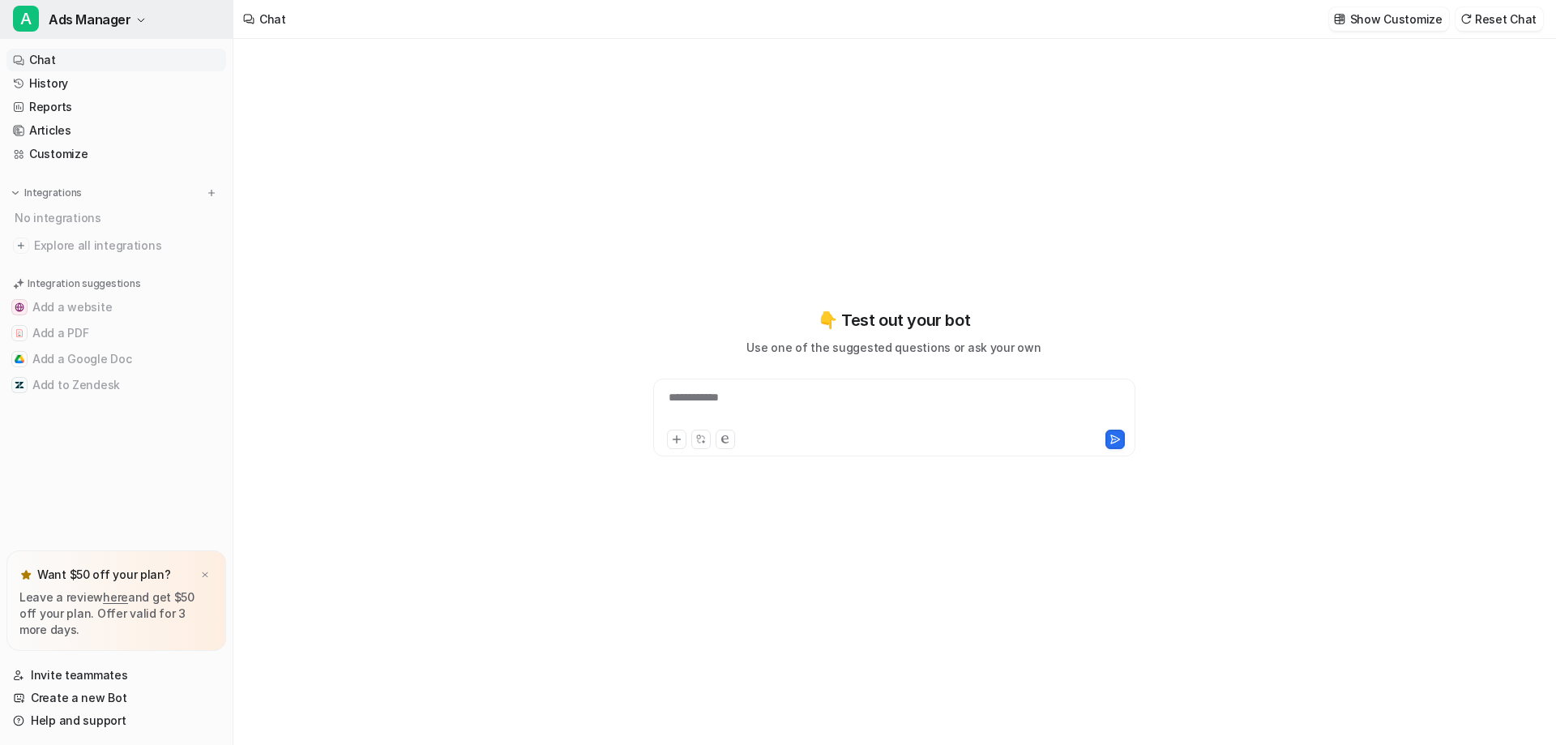
click at [118, 16] on span "Ads Manager" at bounding box center [90, 19] width 83 height 23
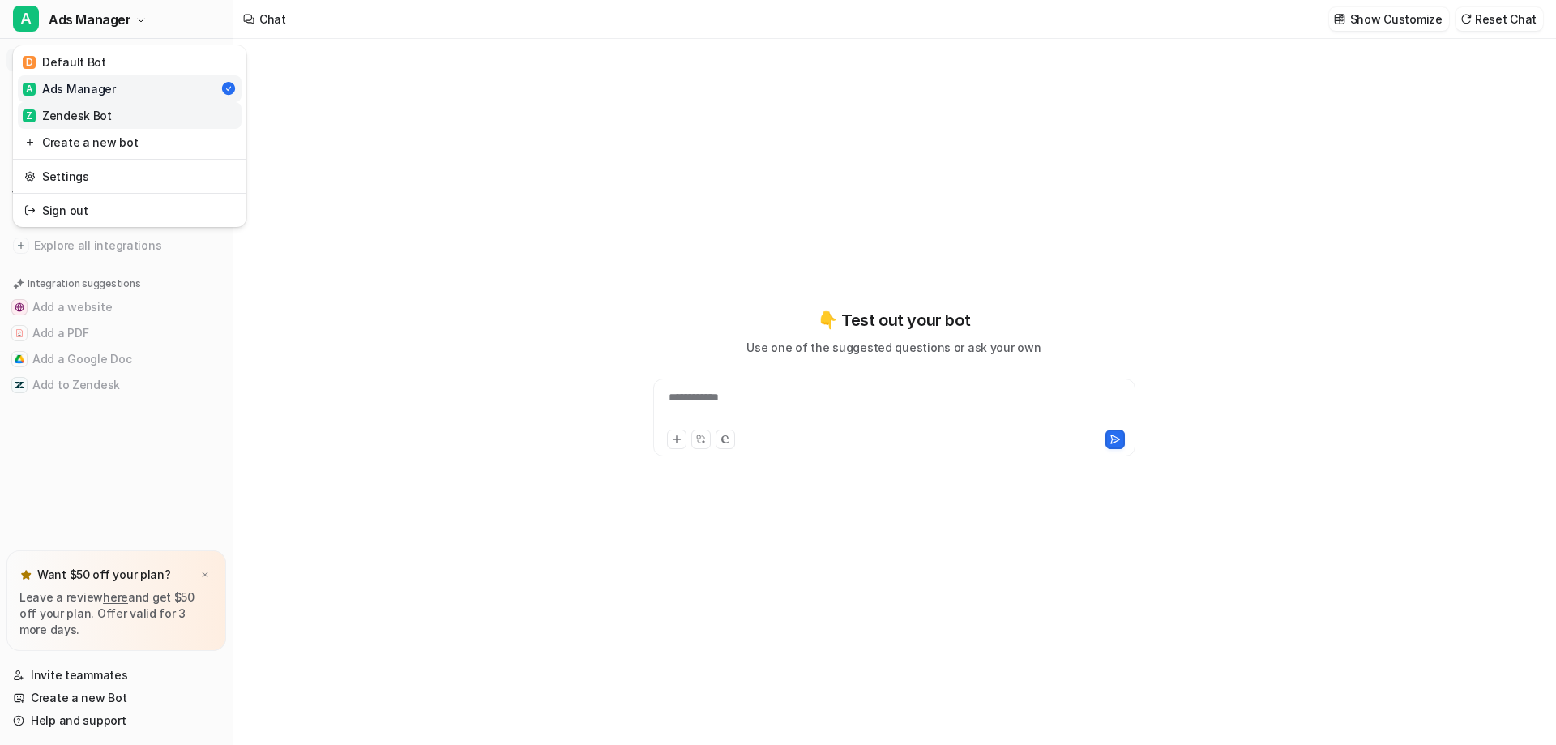
click at [106, 115] on div "Z Zendesk Bot" at bounding box center [67, 115] width 89 height 17
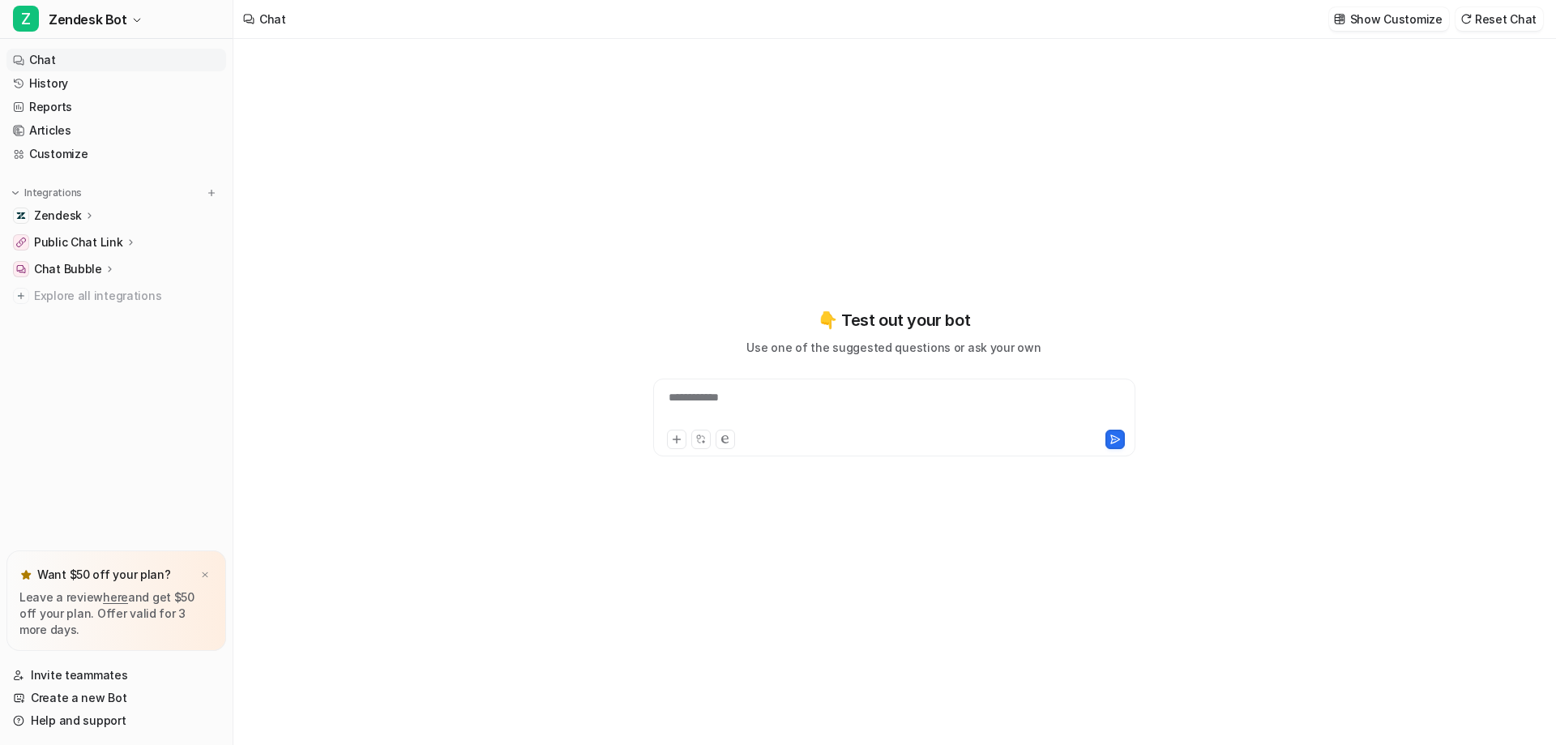
click at [81, 240] on p "Public Chat Link" at bounding box center [78, 242] width 89 height 16
click at [113, 245] on p "Public Chat Link" at bounding box center [78, 242] width 89 height 16
click at [71, 155] on link "Customize" at bounding box center [116, 154] width 220 height 23
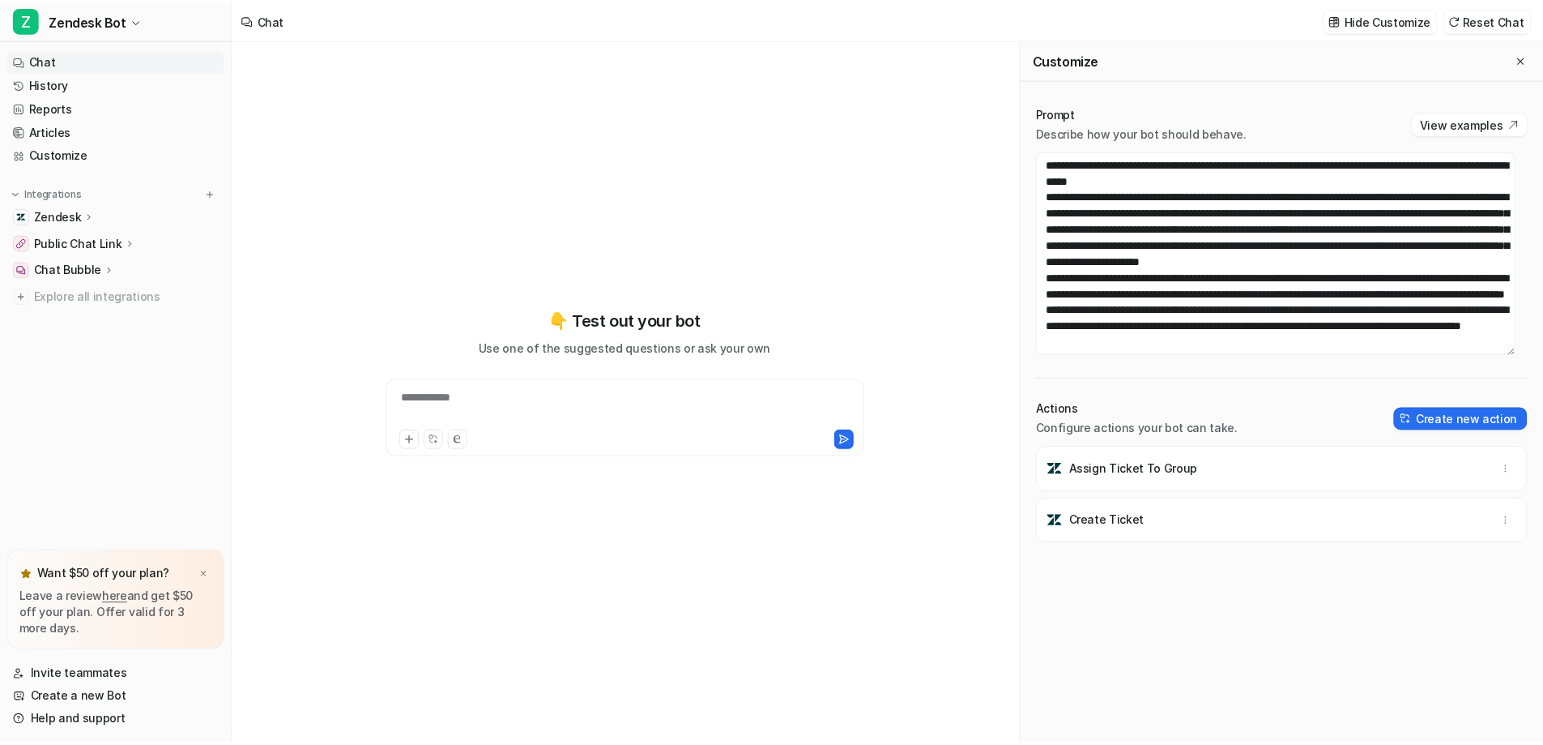
scroll to position [535, 0]
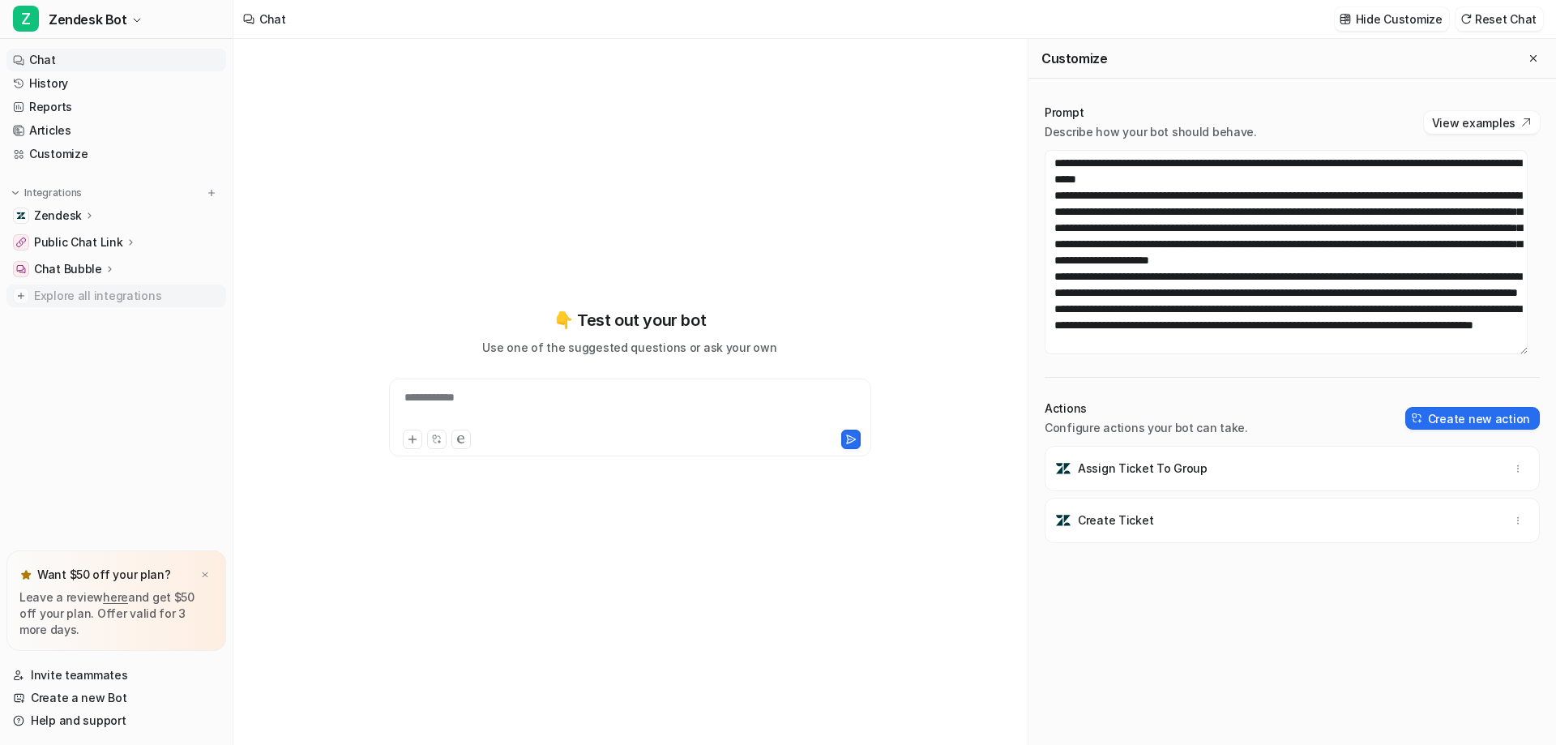
click at [63, 297] on span "Explore all integrations" at bounding box center [127, 296] width 186 height 26
click at [20, 297] on img at bounding box center [21, 296] width 16 height 16
